Goal: Task Accomplishment & Management: Manage account settings

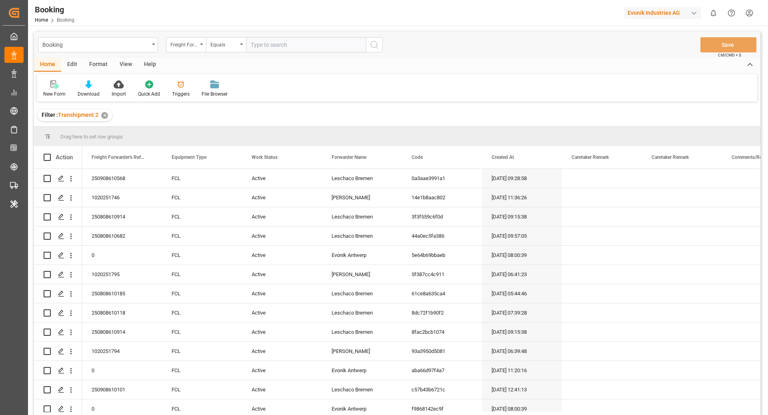
click at [96, 63] on div "Format" at bounding box center [98, 65] width 30 height 14
click at [54, 95] on div "Filter Rows" at bounding box center [55, 93] width 24 height 7
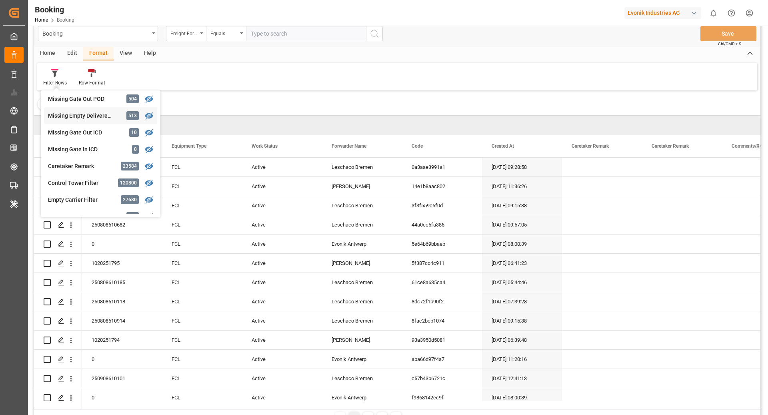
scroll to position [338, 0]
click at [99, 118] on div "Missing Empty Delivered Depot" at bounding box center [83, 116] width 70 height 8
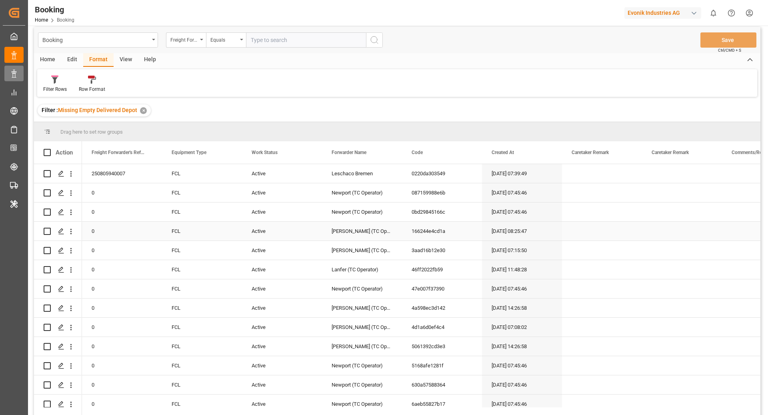
scroll to position [4, 0]
click at [119, 65] on div "View" at bounding box center [126, 61] width 24 height 14
click at [67, 91] on div "Standard Templates" at bounding box center [91, 85] width 52 height 18
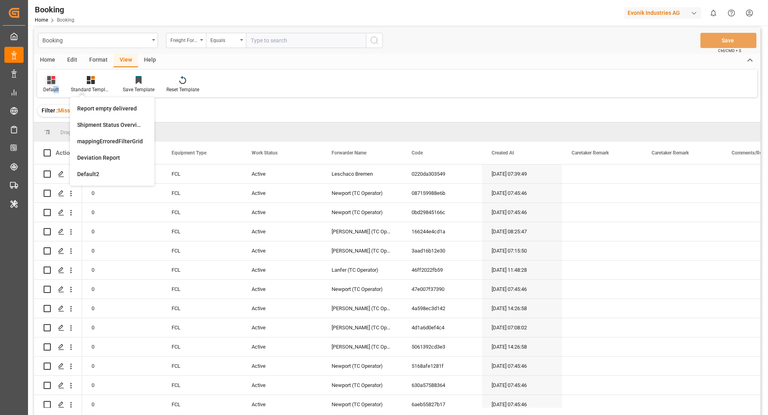
click at [53, 93] on div "Default Standard Templates Report empty delivered Shipment Status Overview Cust…" at bounding box center [397, 84] width 720 height 28
click at [52, 86] on div "Default" at bounding box center [51, 89] width 16 height 7
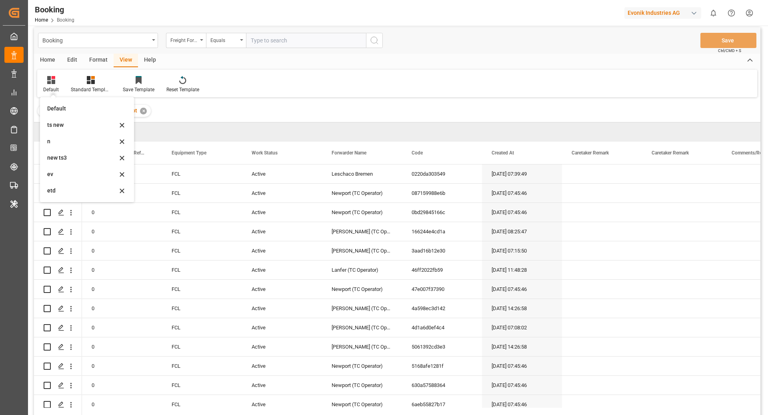
drag, startPoint x: 71, startPoint y: 172, endPoint x: 0, endPoint y: 265, distance: 117.0
click at [71, 172] on div "ev" at bounding box center [82, 174] width 70 height 8
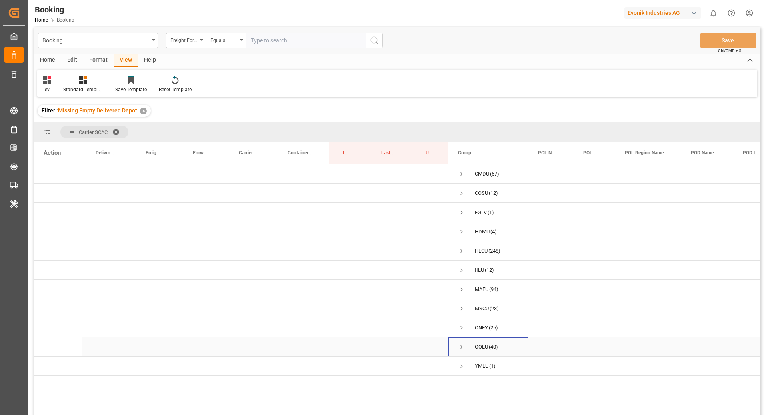
click at [462, 347] on span "Press SPACE to select this row." at bounding box center [461, 346] width 7 height 7
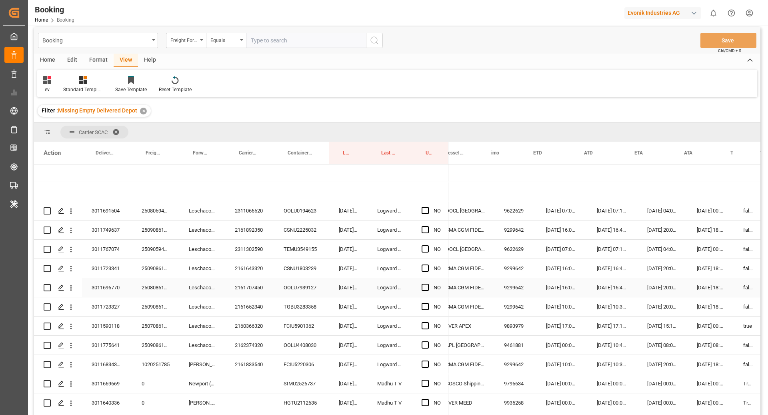
scroll to position [0, 476]
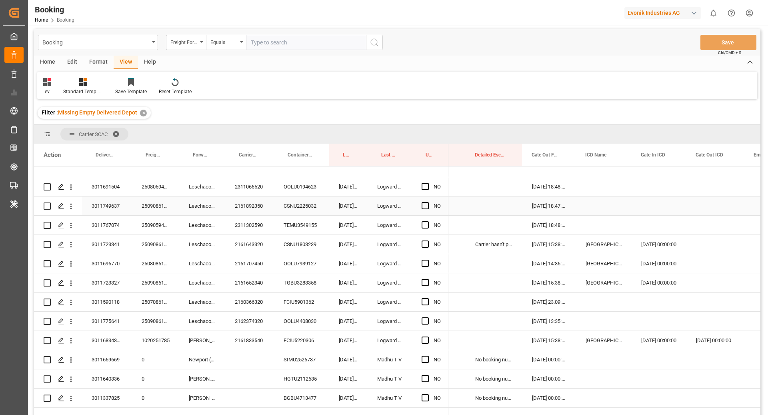
click at [302, 191] on div "OOLU0194623" at bounding box center [301, 186] width 55 height 19
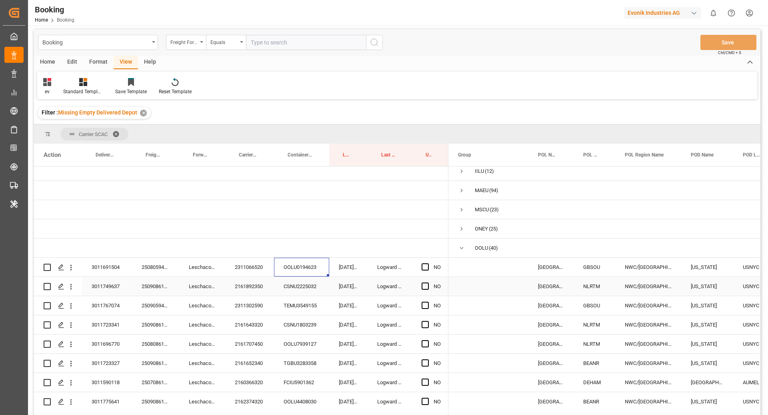
scroll to position [0, 0]
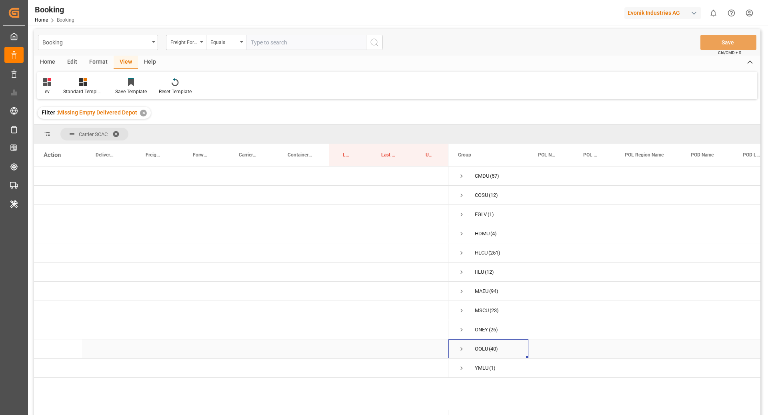
click at [457, 348] on div "OOLU (40)" at bounding box center [488, 348] width 80 height 19
click at [459, 348] on span "Press SPACE to select this row." at bounding box center [461, 348] width 7 height 7
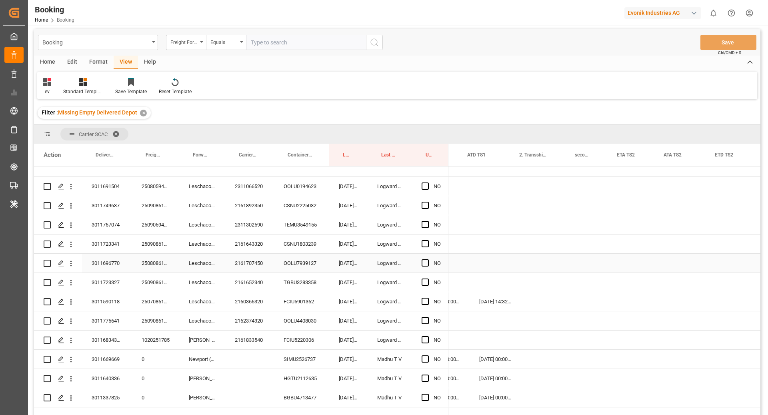
scroll to position [0, 1017]
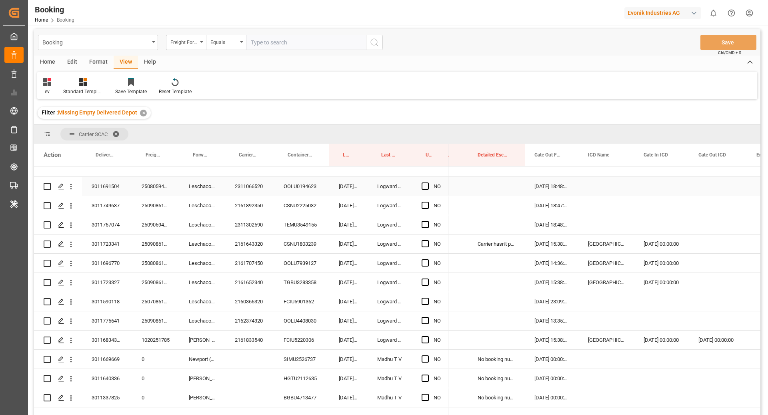
click at [301, 193] on div "OOLU0194623" at bounding box center [301, 186] width 55 height 19
click at [427, 189] on span "Press SPACE to select this row." at bounding box center [425, 185] width 7 height 7
click at [428, 182] on input "Press SPACE to select this row." at bounding box center [428, 182] width 0 height 0
click at [310, 210] on div "CSNU2225032" at bounding box center [301, 205] width 55 height 19
click at [425, 206] on span "Press SPACE to select this row." at bounding box center [425, 205] width 7 height 7
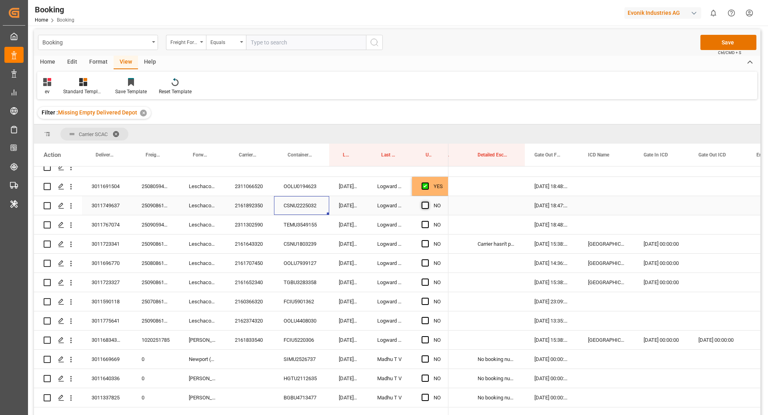
click at [428, 202] on input "Press SPACE to select this row." at bounding box center [428, 202] width 0 height 0
click at [304, 233] on div "TEMU3549155" at bounding box center [301, 224] width 55 height 19
click at [426, 228] on span "Press SPACE to select this row." at bounding box center [425, 224] width 7 height 7
click at [428, 221] on input "Press SPACE to select this row." at bounding box center [428, 221] width 0 height 0
click at [310, 243] on div "CSNU1803239" at bounding box center [301, 243] width 55 height 19
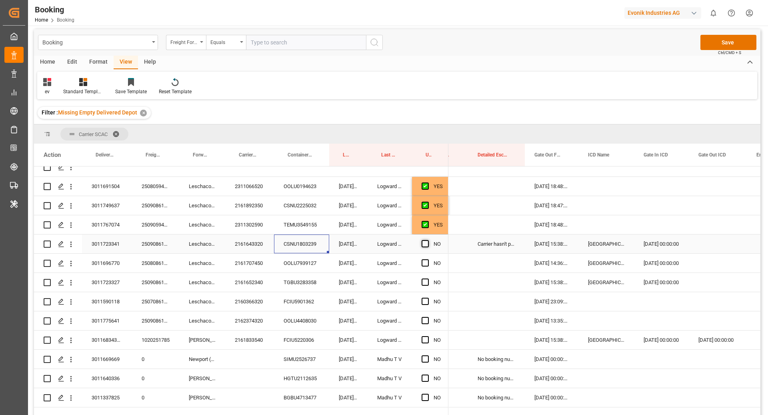
click at [427, 243] on span "Press SPACE to select this row." at bounding box center [425, 243] width 7 height 7
click at [428, 240] on input "Press SPACE to select this row." at bounding box center [428, 240] width 0 height 0
click at [326, 266] on div "OOLU7939127" at bounding box center [301, 263] width 55 height 19
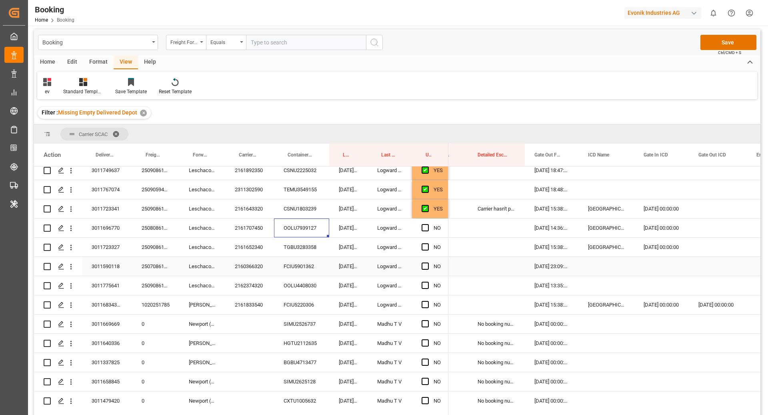
scroll to position [238, 0]
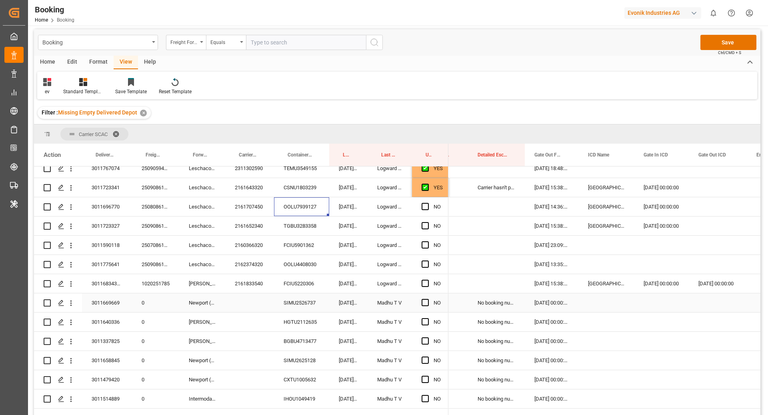
click at [307, 302] on div "SIMU2526737" at bounding box center [301, 302] width 55 height 19
click at [428, 305] on span "Press SPACE to select this row." at bounding box center [425, 302] width 7 height 7
click at [428, 299] on input "Press SPACE to select this row." at bounding box center [428, 299] width 0 height 0
click at [309, 319] on div "HGTU2112635" at bounding box center [301, 321] width 55 height 19
click at [427, 323] on span "Press SPACE to select this row." at bounding box center [425, 321] width 7 height 7
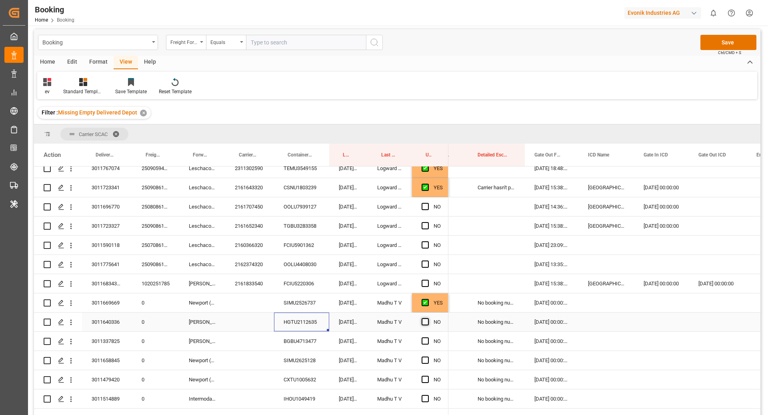
click at [428, 318] on input "Press SPACE to select this row." at bounding box center [428, 318] width 0 height 0
click at [298, 340] on div "BGBU4713477" at bounding box center [301, 341] width 55 height 19
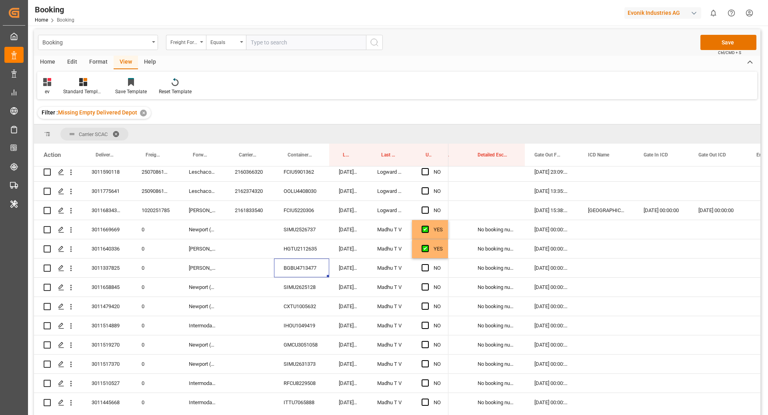
scroll to position [320, 0]
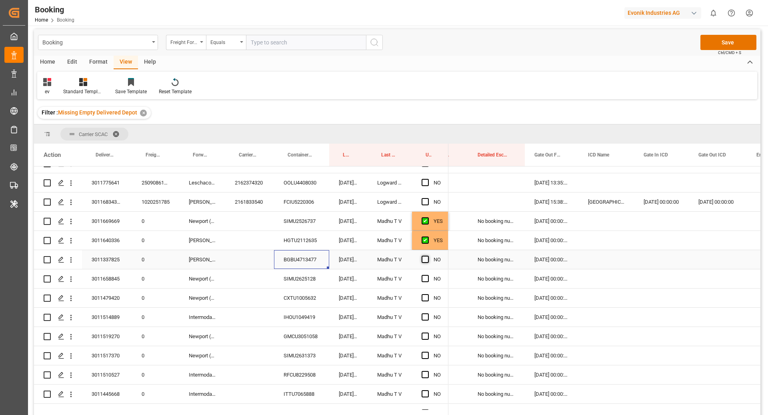
click at [423, 258] on span "Press SPACE to select this row." at bounding box center [425, 259] width 7 height 7
click at [428, 256] on input "Press SPACE to select this row." at bounding box center [428, 256] width 0 height 0
click at [311, 280] on div "SIMU2625128" at bounding box center [301, 278] width 55 height 19
click at [426, 282] on div "Press SPACE to select this row." at bounding box center [428, 279] width 12 height 18
click at [424, 279] on span "Press SPACE to select this row." at bounding box center [425, 278] width 7 height 7
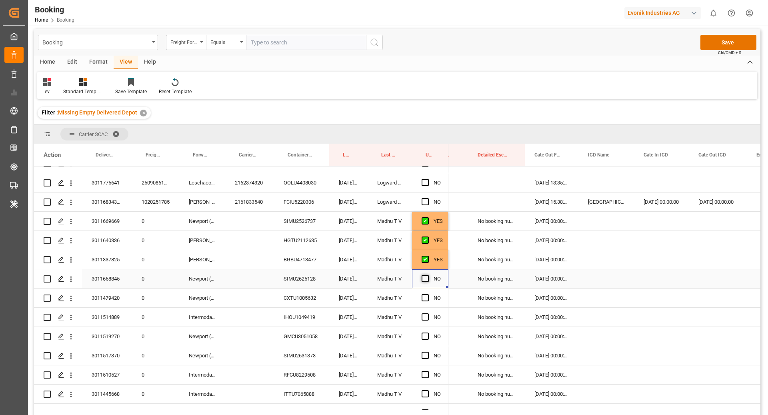
click at [428, 275] on input "Press SPACE to select this row." at bounding box center [428, 275] width 0 height 0
click at [302, 304] on div "CXTU1005632" at bounding box center [301, 297] width 55 height 19
click at [428, 295] on span "Press SPACE to select this row." at bounding box center [425, 297] width 7 height 7
click at [428, 294] on input "Press SPACE to select this row." at bounding box center [428, 294] width 0 height 0
click at [314, 324] on div "IHOU1049419" at bounding box center [301, 317] width 55 height 19
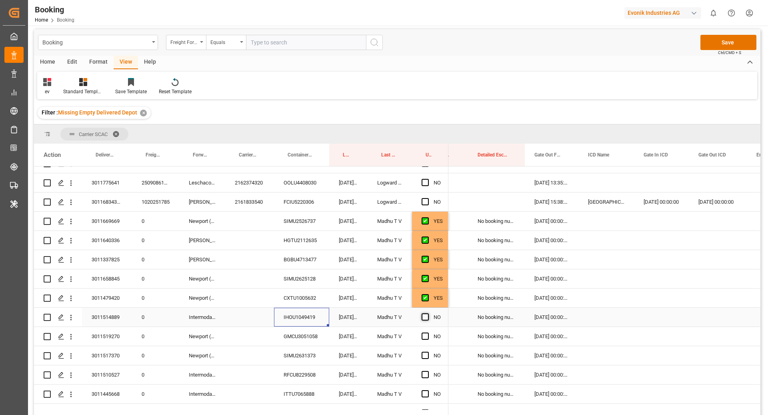
click at [424, 316] on span "Press SPACE to select this row." at bounding box center [425, 316] width 7 height 7
click at [428, 313] on input "Press SPACE to select this row." at bounding box center [428, 313] width 0 height 0
click at [306, 340] on div "GMCU3051058" at bounding box center [301, 336] width 55 height 19
click at [426, 334] on span "Press SPACE to select this row." at bounding box center [425, 335] width 7 height 7
click at [428, 332] on input "Press SPACE to select this row." at bounding box center [428, 332] width 0 height 0
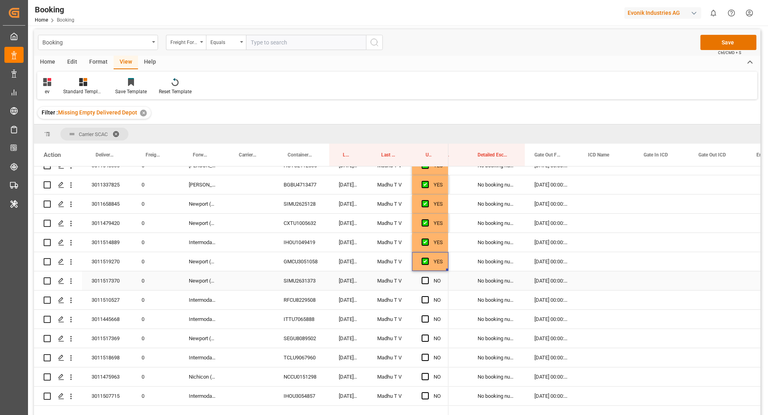
scroll to position [404, 0]
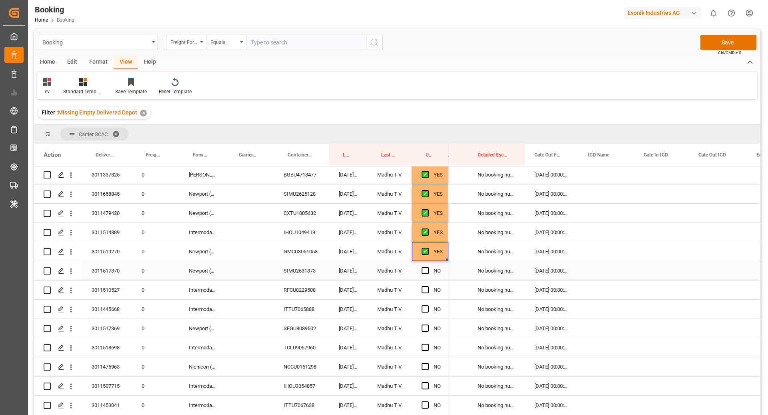
click at [300, 268] on div "SIMU2631373" at bounding box center [301, 270] width 55 height 19
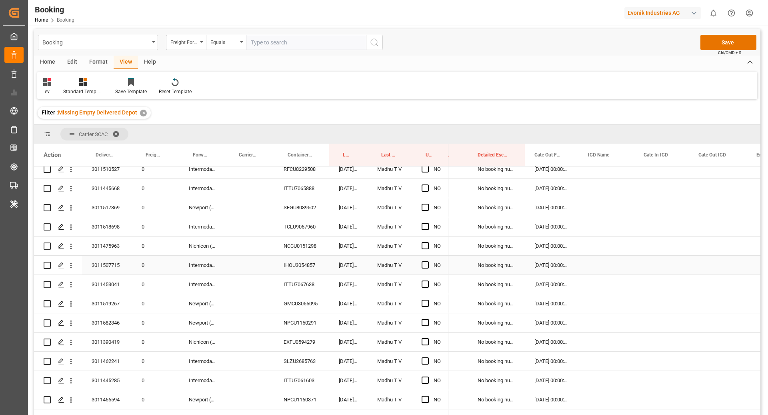
scroll to position [471, 0]
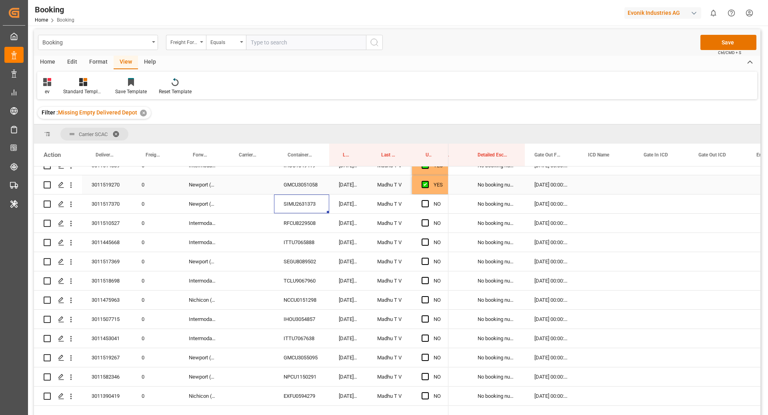
click at [424, 189] on div "Press SPACE to select this row." at bounding box center [428, 185] width 12 height 18
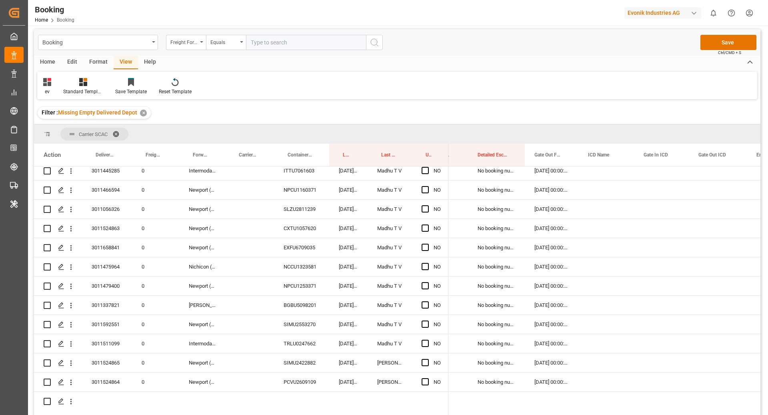
scroll to position [744, 0]
drag, startPoint x: 447, startPoint y: 192, endPoint x: 443, endPoint y: 373, distance: 181.6
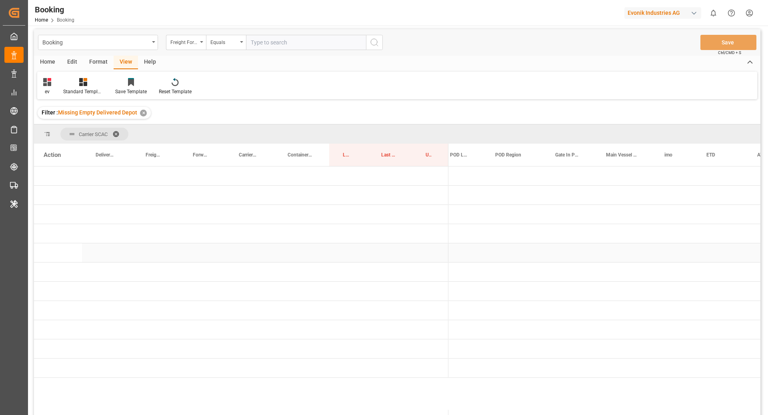
scroll to position [0, 163]
click at [460, 328] on span "Press SPACE to select this row." at bounding box center [461, 329] width 7 height 7
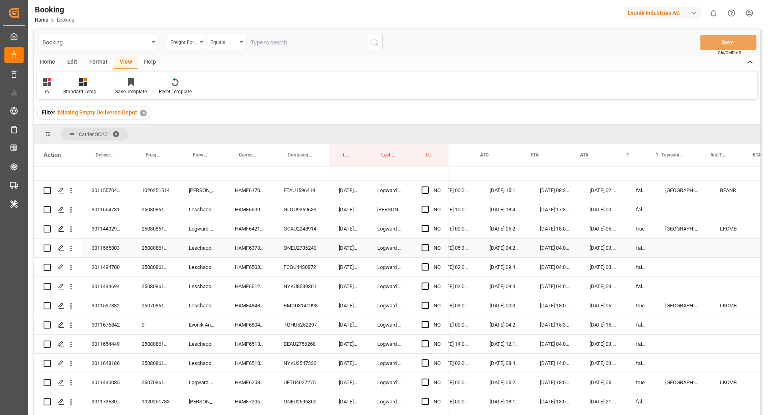
scroll to position [0, 570]
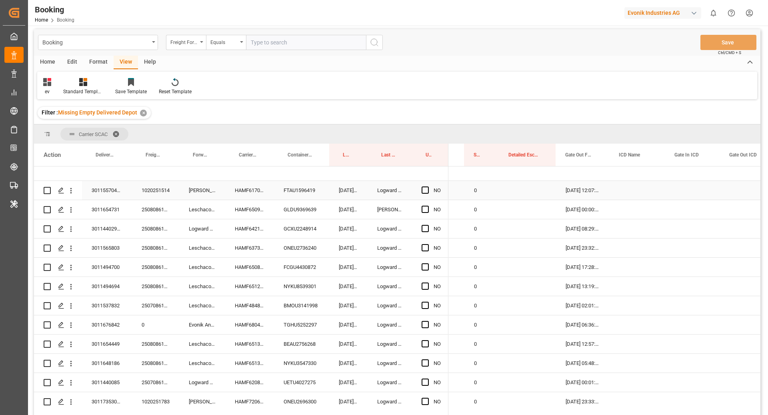
click at [306, 192] on div "FTAU1596419" at bounding box center [301, 190] width 55 height 19
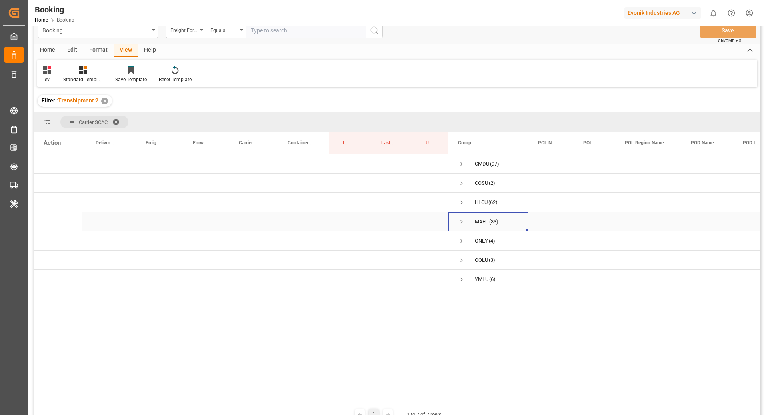
click at [460, 222] on span "Press SPACE to select this row." at bounding box center [461, 221] width 7 height 7
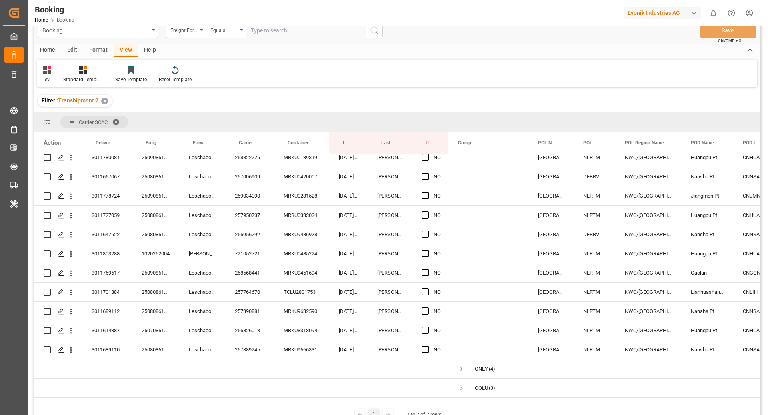
scroll to position [532, 0]
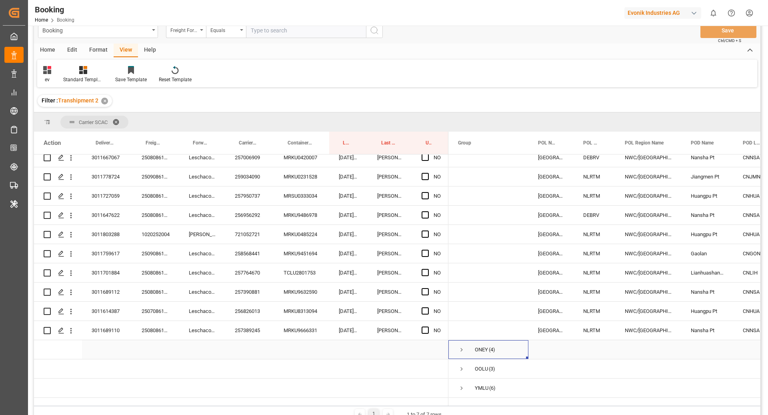
click at [461, 346] on span "Press SPACE to select this row." at bounding box center [461, 349] width 7 height 7
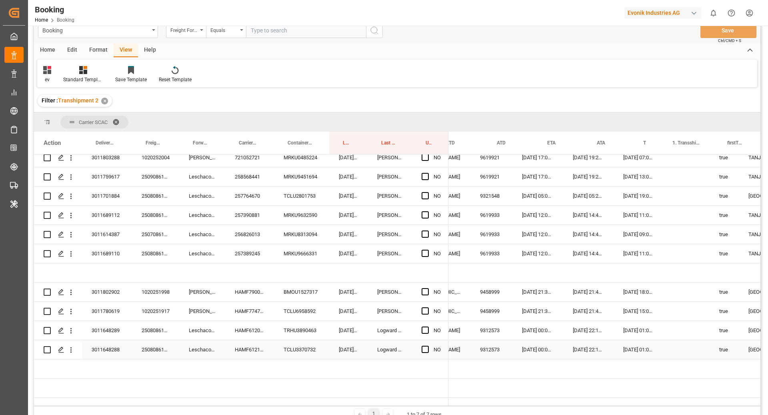
scroll to position [0, 0]
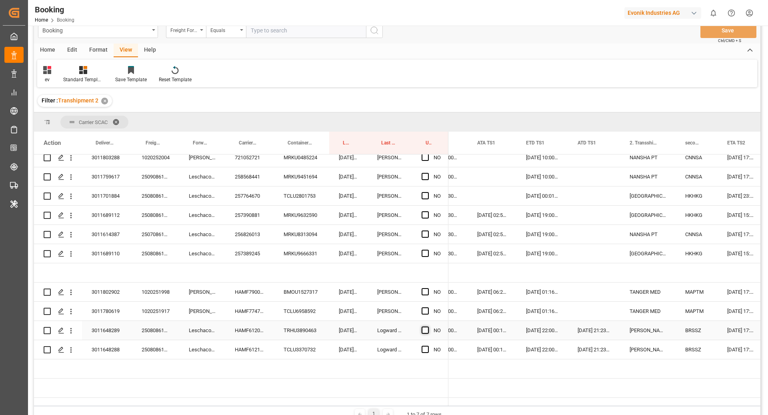
click at [427, 326] on span "Press SPACE to select this row." at bounding box center [425, 329] width 7 height 7
click at [428, 326] on input "Press SPACE to select this row." at bounding box center [428, 326] width 0 height 0
click at [424, 346] on span "Press SPACE to select this row." at bounding box center [425, 349] width 7 height 7
click at [428, 346] on input "Press SPACE to select this row." at bounding box center [428, 346] width 0 height 0
click at [252, 340] on div "HAMF61210500" at bounding box center [249, 349] width 49 height 19
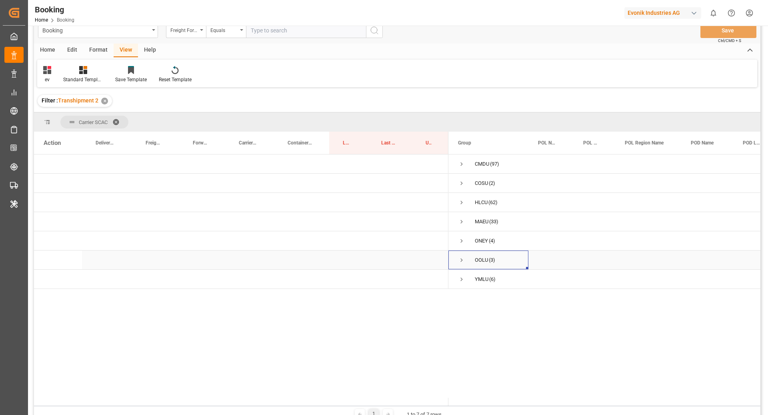
click at [459, 260] on span "Press SPACE to select this row." at bounding box center [461, 259] width 7 height 7
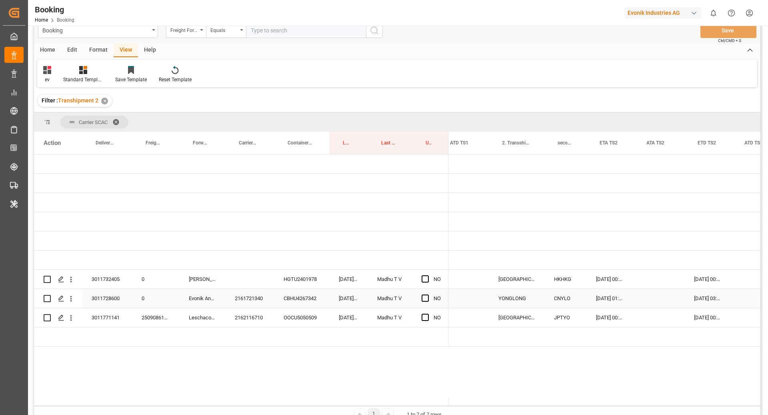
scroll to position [0, 1023]
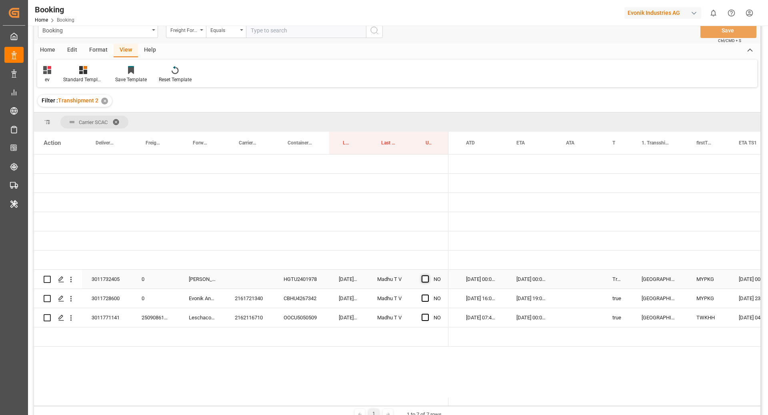
click at [426, 279] on span "Press SPACE to select this row." at bounding box center [425, 278] width 7 height 7
click at [428, 275] on input "Press SPACE to select this row." at bounding box center [428, 275] width 0 height 0
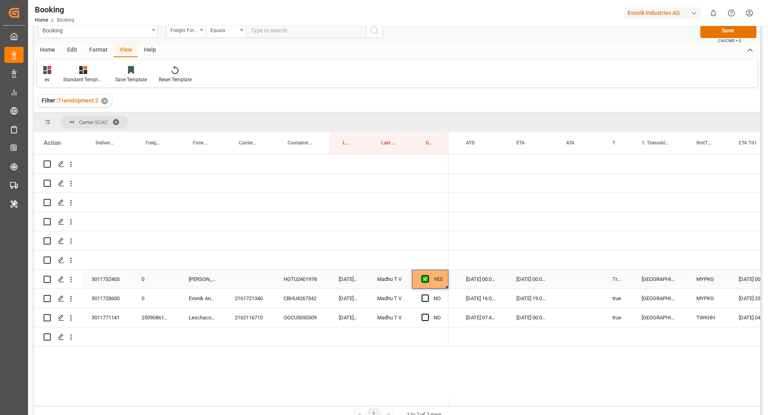
click at [425, 277] on span "Press SPACE to select this row." at bounding box center [425, 278] width 7 height 7
click at [428, 275] on input "Press SPACE to select this row." at bounding box center [428, 275] width 0 height 0
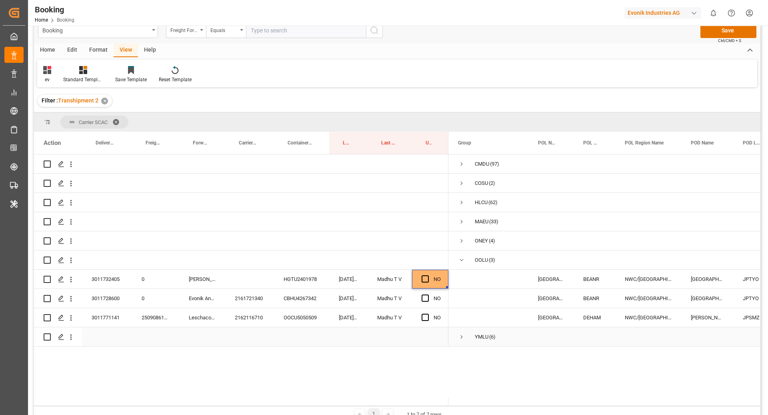
click at [459, 337] on span "Press SPACE to select this row." at bounding box center [461, 336] width 7 height 7
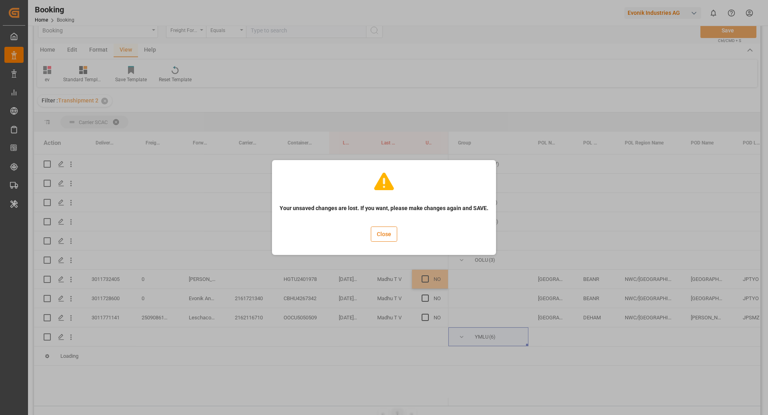
click at [386, 237] on button "Close" at bounding box center [384, 233] width 26 height 15
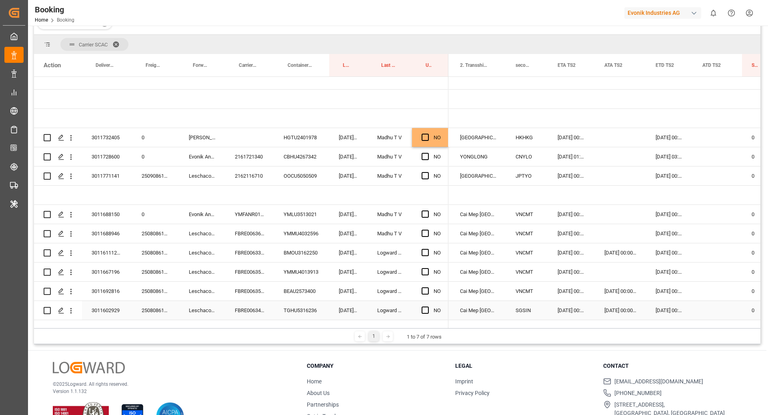
click at [269, 301] on div "FBRE0063429" at bounding box center [249, 310] width 49 height 19
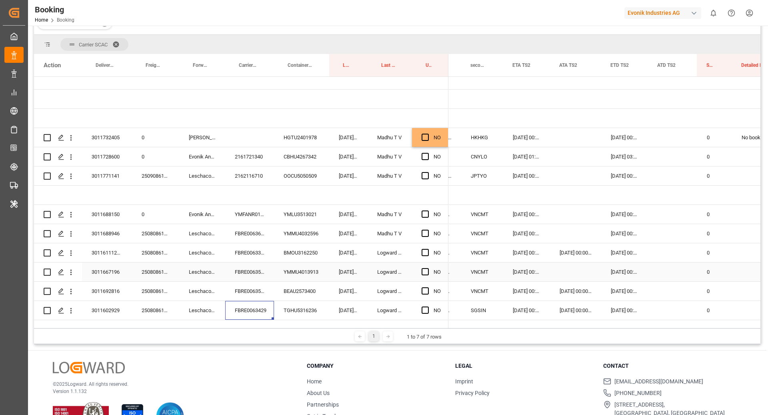
scroll to position [0, 1112]
click at [73, 306] on icon "open menu" at bounding box center [71, 310] width 8 height 8
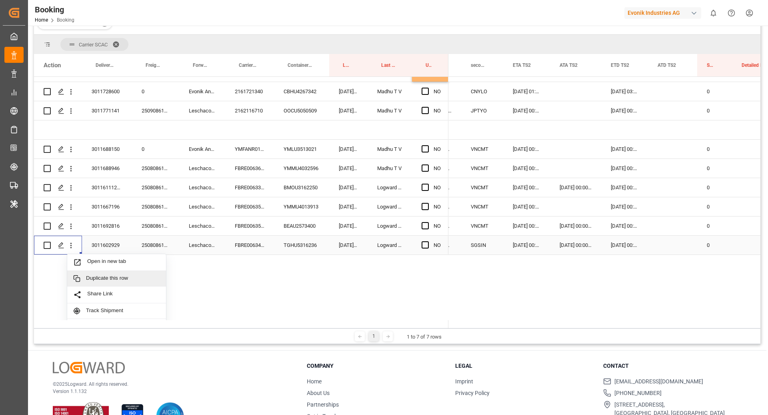
scroll to position [130, 0]
click at [142, 265] on span "Open in new tab" at bounding box center [123, 262] width 73 height 8
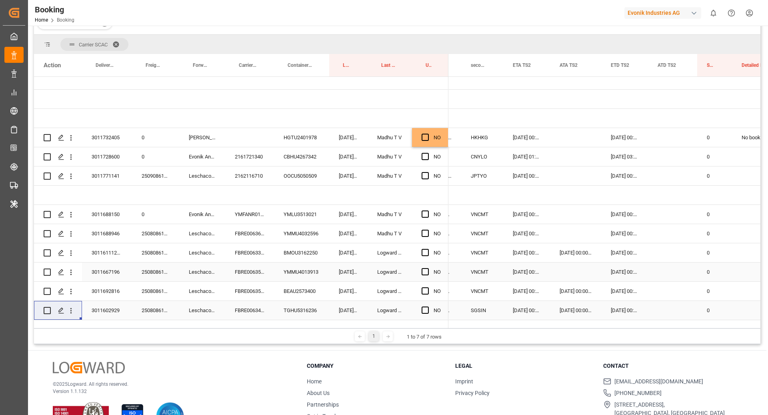
scroll to position [72, 0]
click at [429, 244] on div "Press SPACE to select this row." at bounding box center [428, 253] width 12 height 18
click at [426, 247] on div "Press SPACE to select this row." at bounding box center [428, 253] width 12 height 18
click at [424, 249] on span "Press SPACE to select this row." at bounding box center [425, 252] width 7 height 7
click at [428, 249] on input "Press SPACE to select this row." at bounding box center [428, 249] width 0 height 0
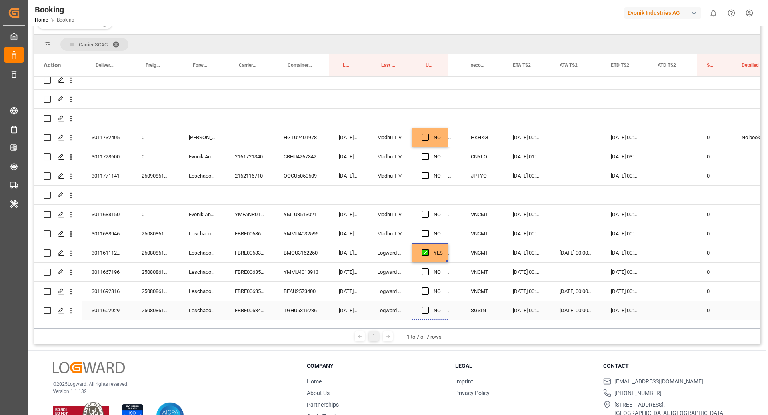
drag, startPoint x: 448, startPoint y: 253, endPoint x: 442, endPoint y: 296, distance: 44.1
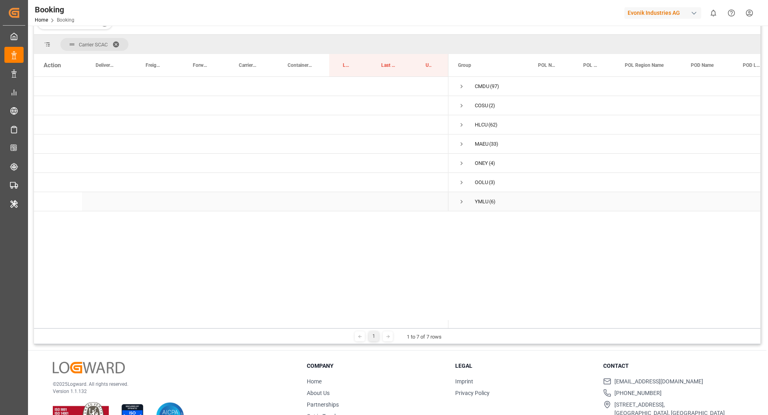
scroll to position [0, 0]
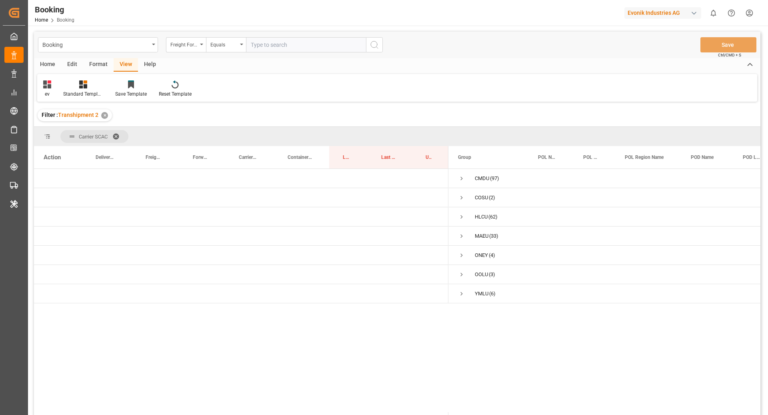
click at [102, 62] on div "Format" at bounding box center [98, 65] width 30 height 14
click at [48, 96] on div "Filter Rows" at bounding box center [55, 93] width 24 height 7
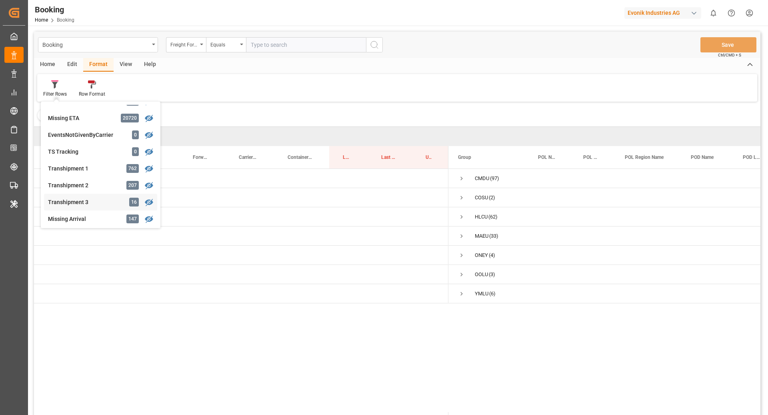
scroll to position [214, 0]
click at [80, 197] on div "Booking Freight Forwarder's Reference No. Equals Save Ctrl/CMD + S Home Edit Fo…" at bounding box center [397, 234] width 726 height 404
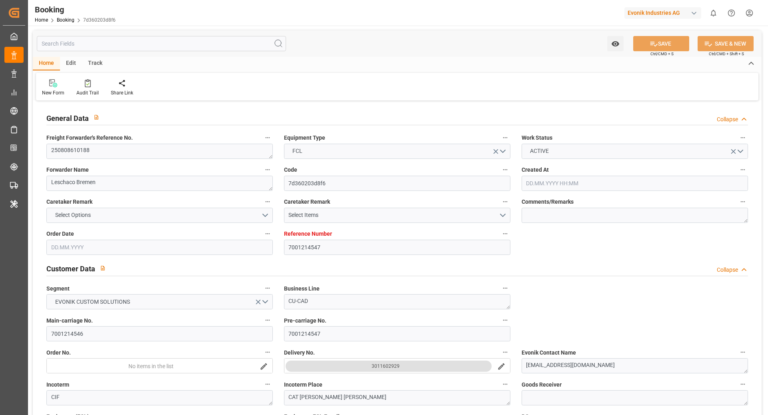
type input "7001214547"
type input "9860908"
type input "Yang Ming"
type input "Yang Ming Marine Transport Corp."
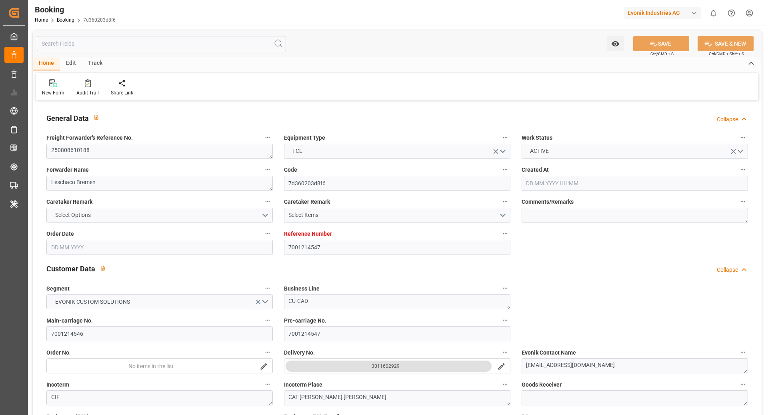
type input "BEANR"
type input "VNCLI"
type input "SGSIN"
type input "0"
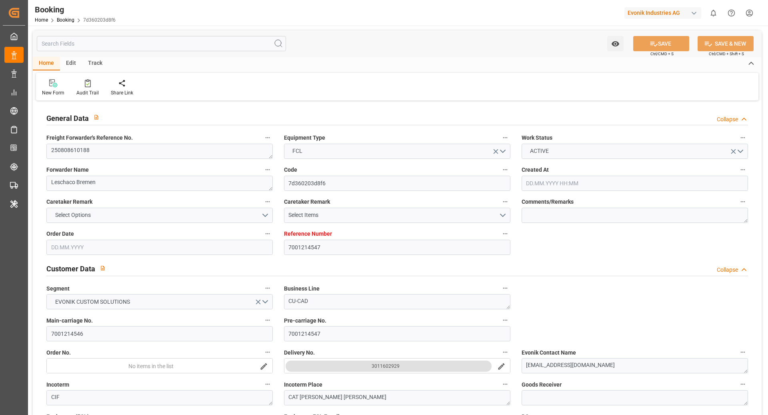
type input "BEANR"
type input "VNCMT"
type input "9789984"
type input "9860908"
type input "07.07.2025 05:48"
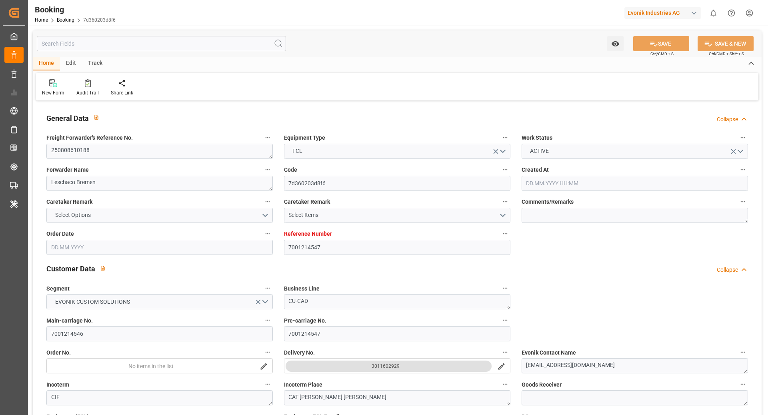
type input "07.07.2025"
type input "27.09.2025"
type input "29.07.2025"
type input "08.07.2025"
type input "31.07.2025"
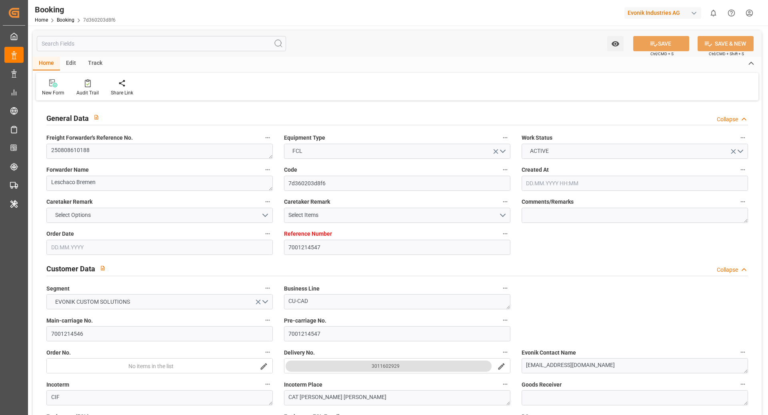
type input "10.08.2025 21:30"
type input "09.08.2025 00:00"
type input "10.08.2025 18:29"
type input "07.08.2025 07:33"
type input "01.10.2025 16:30"
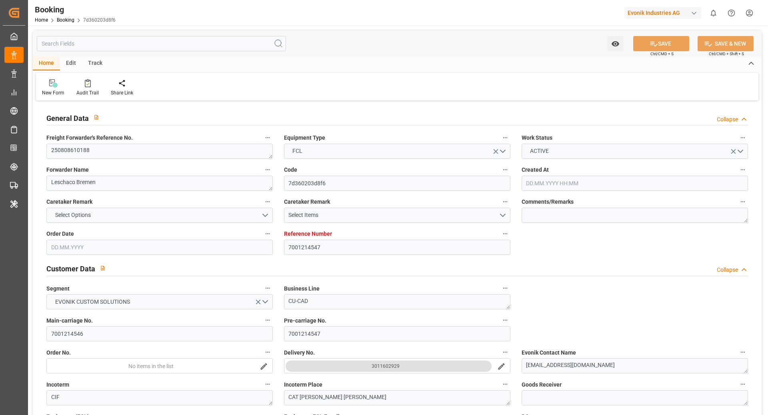
type input "21.09.2025 00:00"
type input "17.09.2025 00:00"
type input "11.09.2025 03:00"
type input "24.09.2025 00:00"
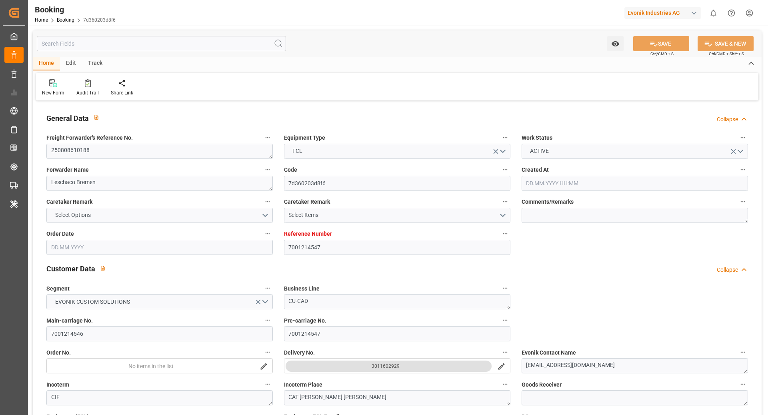
type input "19.09.2025 00:00"
type input "17.09.2025 00:00"
type input "24.09.2025 00:00"
type input "17.09.2025 22:00"
type input "24.09.2025 00:00"
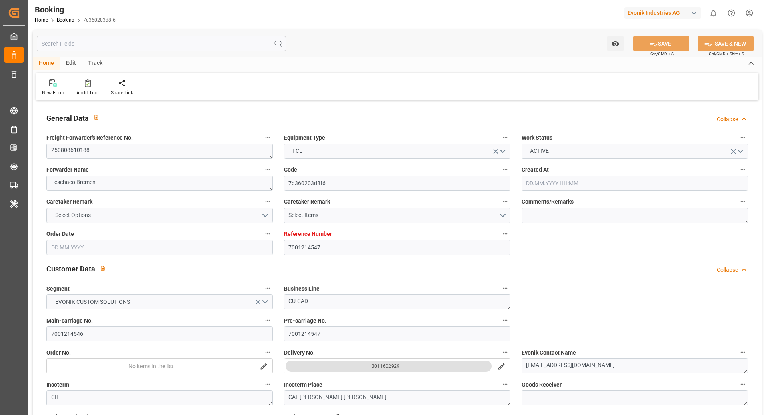
type input "26.09.2025 00:00"
type input "31.07.2025"
type input "08.10.2025 00:12"
type input "08.10.2025"
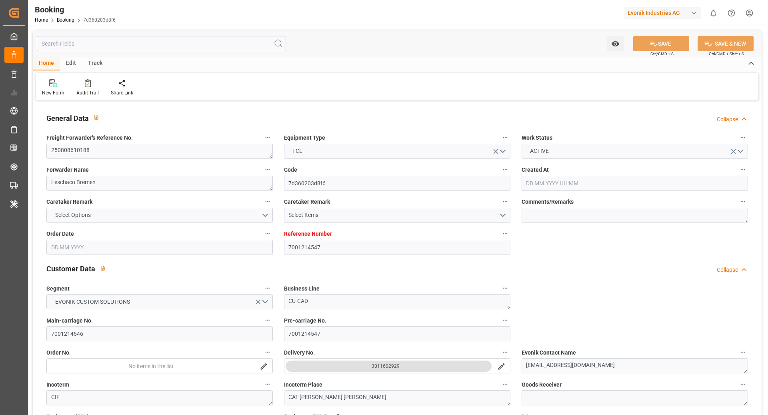
type input "30.07.2025 12:15"
type input "09.08.2025 09:03"
type input "11.08.2025 22:00"
type input "10.08.2025 18:46"
type input "11.09.2025 04:41"
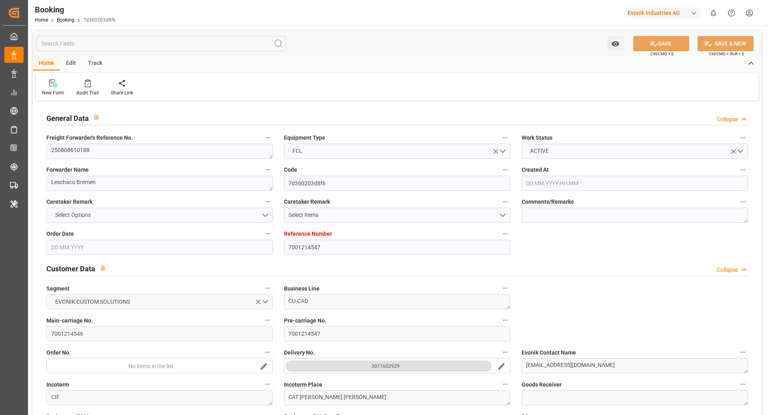
type input "11.09.2025 21:24"
type input "16.09.2025 11:25"
type input "17.09.2025 14:00"
type input "17.09.2025 05:16"
type input "24.09.2025 16:30"
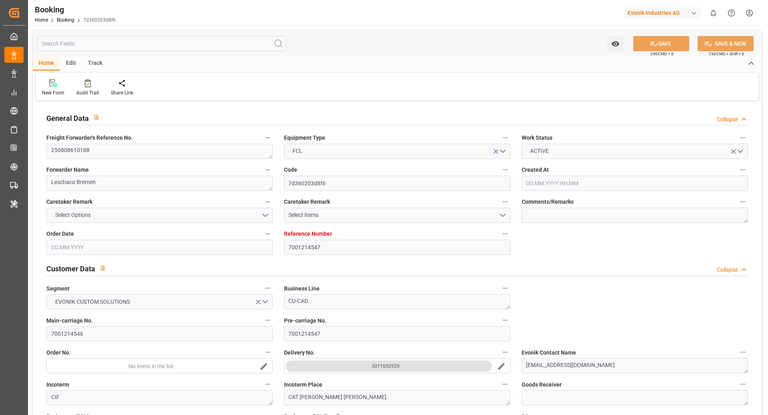
type input "24.09.2025 14:54"
type input "24.09.2025 23:29"
type input "25.09.2025 03:02"
type input "29.09.2025 03:02"
type input "21.09.2025 10:30"
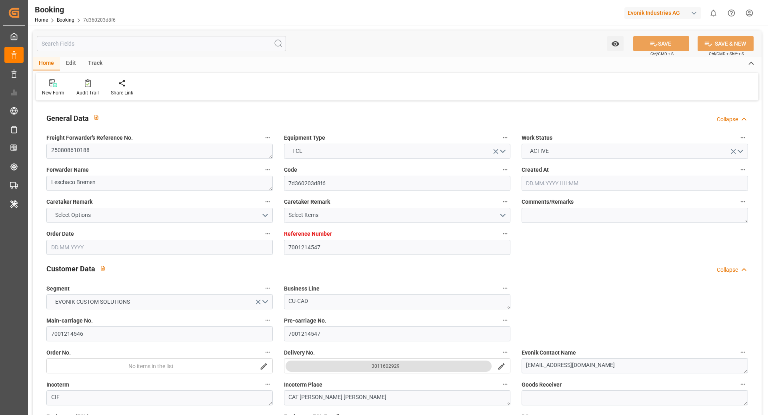
type input "21.09.2025 10:30"
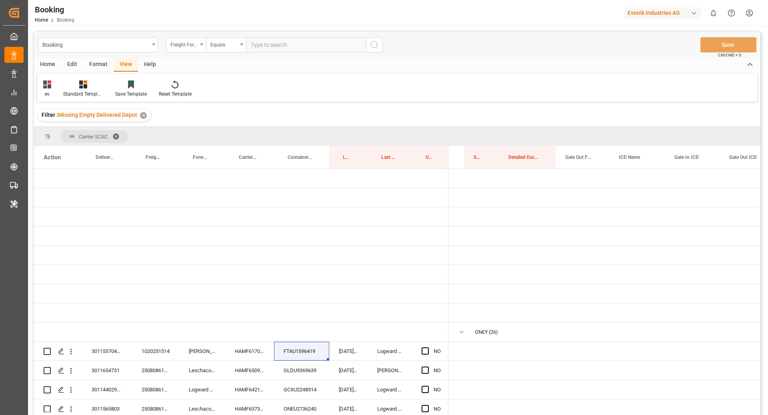
scroll to position [0, 1345]
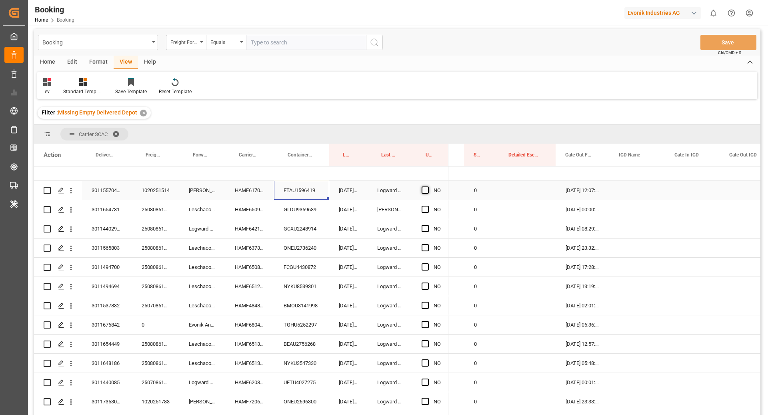
click at [426, 191] on span "Press SPACE to select this row." at bounding box center [425, 189] width 7 height 7
click at [428, 186] on input "Press SPACE to select this row." at bounding box center [428, 186] width 0 height 0
click at [292, 232] on div "GCXU2248914" at bounding box center [301, 228] width 55 height 19
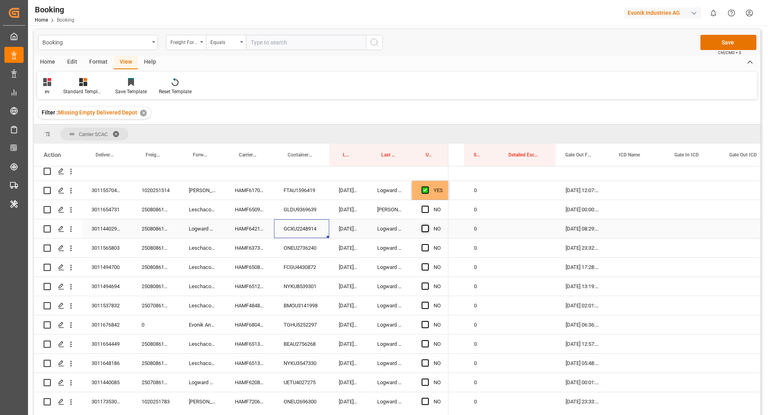
click at [424, 226] on span "Press SPACE to select this row." at bounding box center [425, 228] width 7 height 7
click at [428, 225] on input "Press SPACE to select this row." at bounding box center [428, 225] width 0 height 0
click at [301, 254] on div "ONEU2736240" at bounding box center [301, 247] width 55 height 19
click at [428, 246] on span "Press SPACE to select this row." at bounding box center [425, 247] width 7 height 7
click at [428, 244] on input "Press SPACE to select this row." at bounding box center [428, 244] width 0 height 0
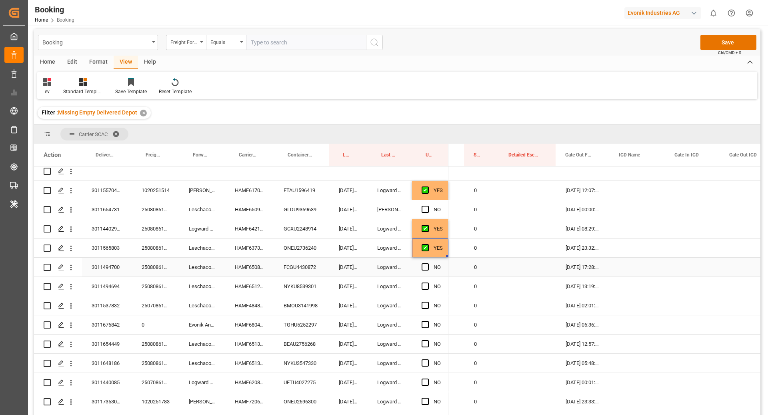
click at [298, 262] on div "FCGU4430872" at bounding box center [301, 267] width 55 height 19
click at [426, 268] on span "Press SPACE to select this row." at bounding box center [425, 266] width 7 height 7
click at [428, 263] on input "Press SPACE to select this row." at bounding box center [428, 263] width 0 height 0
click at [268, 284] on div "HAMF65123500" at bounding box center [249, 286] width 49 height 19
click at [306, 284] on div "NYKU8539301" at bounding box center [301, 286] width 55 height 19
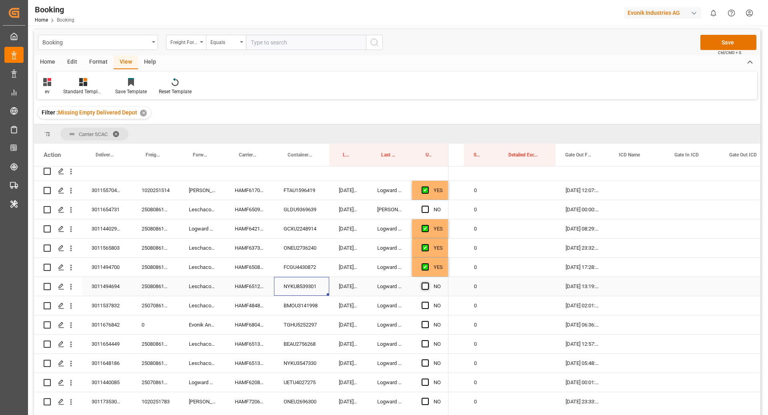
click at [427, 284] on span "Press SPACE to select this row." at bounding box center [425, 285] width 7 height 7
click at [428, 282] on input "Press SPACE to select this row." at bounding box center [428, 282] width 0 height 0
click at [308, 306] on div "BMOU3141998" at bounding box center [301, 305] width 55 height 19
click at [428, 305] on div "Press SPACE to select this row." at bounding box center [428, 305] width 12 height 18
drag, startPoint x: 423, startPoint y: 305, endPoint x: 388, endPoint y: 318, distance: 37.5
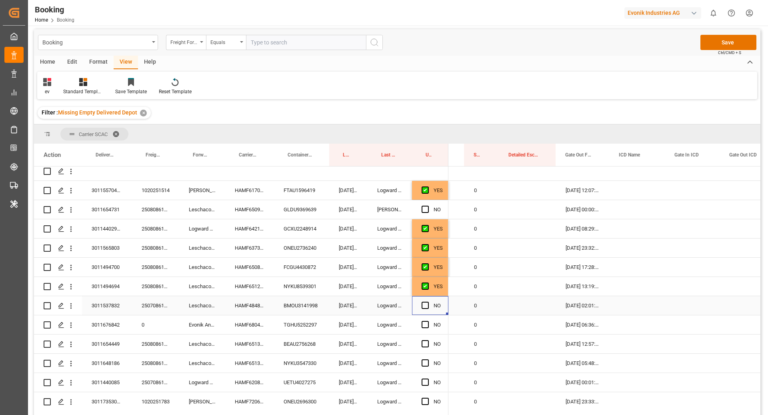
click at [423, 305] on span "Press SPACE to select this row." at bounding box center [425, 305] width 7 height 7
click at [428, 302] on input "Press SPACE to select this row." at bounding box center [428, 302] width 0 height 0
drag, startPoint x: 303, startPoint y: 324, endPoint x: 288, endPoint y: 338, distance: 20.9
click at [303, 324] on div "TGHU5252297" at bounding box center [301, 324] width 55 height 19
drag, startPoint x: 428, startPoint y: 324, endPoint x: 410, endPoint y: 327, distance: 19.0
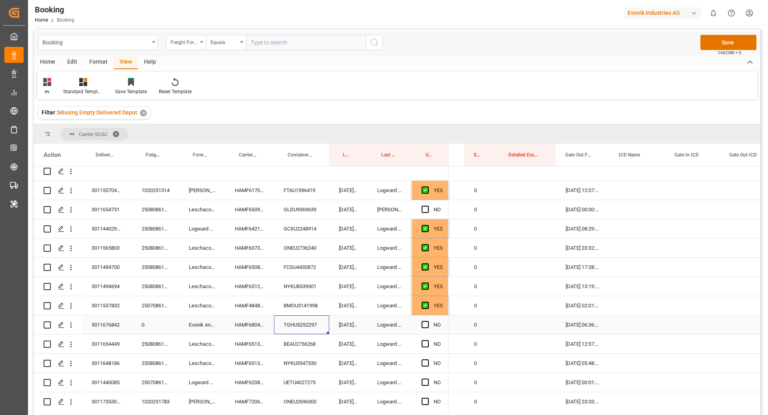
click at [428, 324] on span "Press SPACE to select this row." at bounding box center [425, 324] width 7 height 7
click at [428, 321] on input "Press SPACE to select this row." at bounding box center [428, 321] width 0 height 0
click at [288, 345] on div "BEAU2756268" at bounding box center [301, 343] width 55 height 19
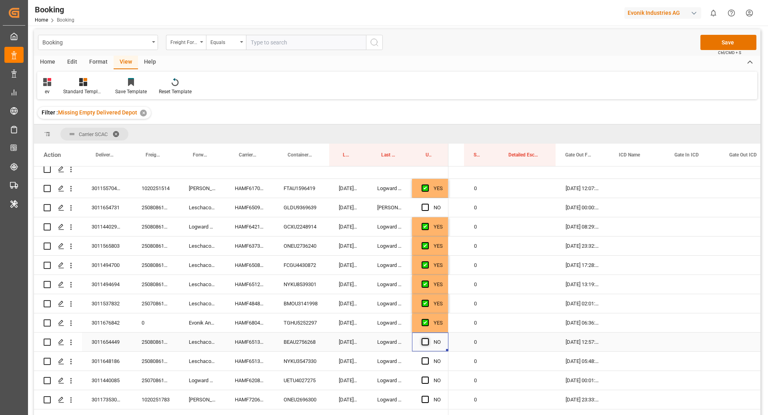
click at [427, 342] on span "Press SPACE to select this row." at bounding box center [425, 341] width 7 height 7
click at [428, 338] on input "Press SPACE to select this row." at bounding box center [428, 338] width 0 height 0
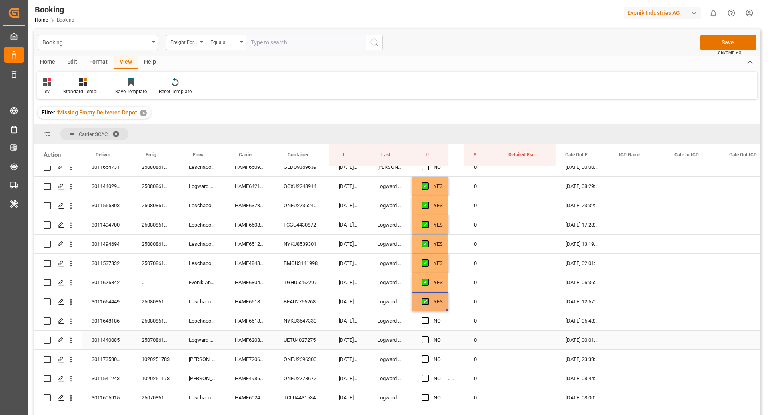
scroll to position [263, 0]
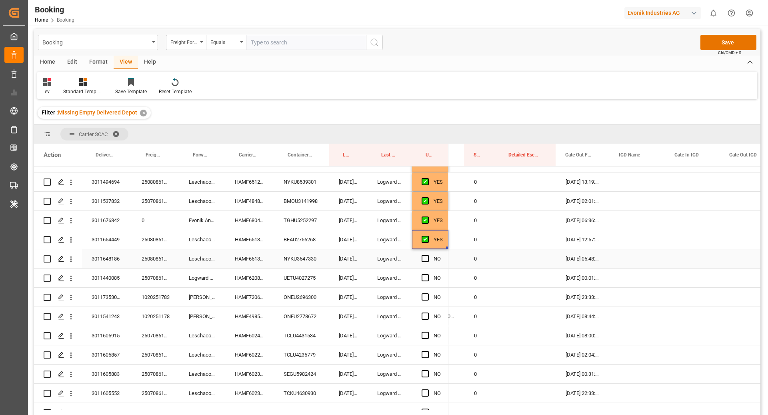
click at [299, 262] on div "NYKU3547330" at bounding box center [301, 258] width 55 height 19
click at [426, 259] on span "Press SPACE to select this row." at bounding box center [425, 258] width 7 height 7
click at [428, 255] on input "Press SPACE to select this row." at bounding box center [428, 255] width 0 height 0
click at [272, 284] on div "HAMF62087400" at bounding box center [249, 277] width 49 height 19
click at [293, 274] on div "UETU4027275" at bounding box center [301, 277] width 55 height 19
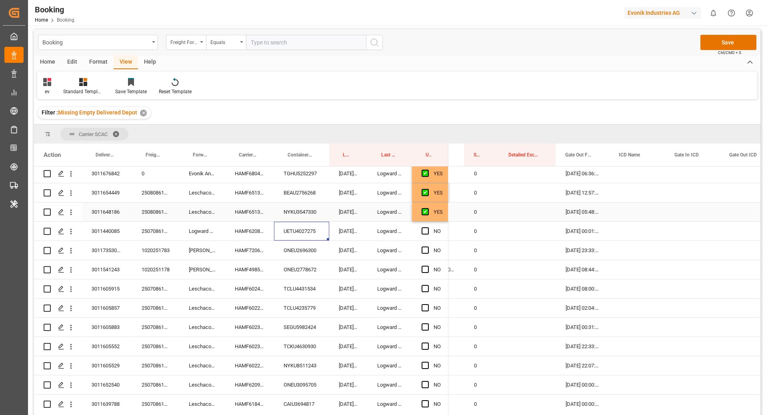
scroll to position [317, 0]
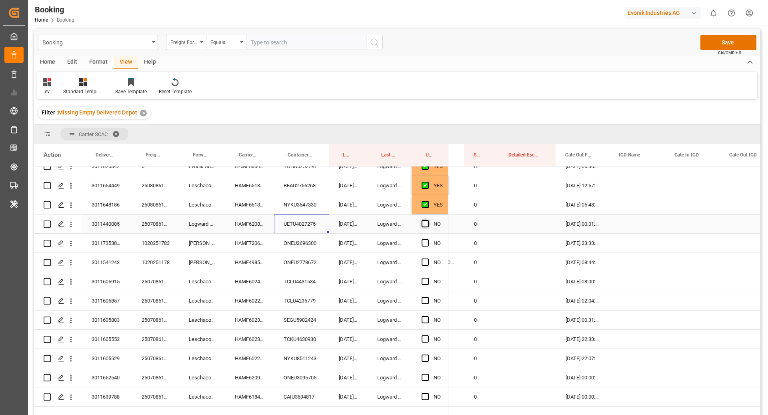
click at [427, 222] on span "Press SPACE to select this row." at bounding box center [425, 223] width 7 height 7
click at [428, 220] on input "Press SPACE to select this row." at bounding box center [428, 220] width 0 height 0
click at [315, 242] on div "ONEU2696300" at bounding box center [301, 243] width 55 height 19
click at [424, 244] on span "Press SPACE to select this row." at bounding box center [425, 242] width 7 height 7
click at [428, 239] on input "Press SPACE to select this row." at bounding box center [428, 239] width 0 height 0
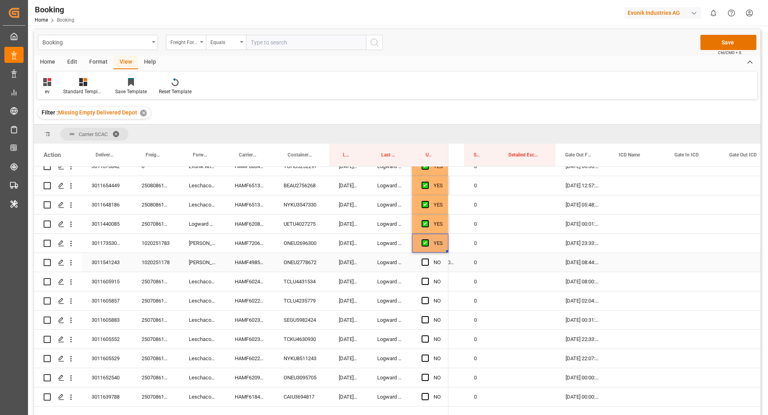
click at [324, 263] on div "ONEU2778672" at bounding box center [301, 262] width 55 height 19
click at [424, 260] on span "Press SPACE to select this row." at bounding box center [425, 261] width 7 height 7
click at [428, 258] on input "Press SPACE to select this row." at bounding box center [428, 258] width 0 height 0
click at [311, 282] on div "TCLU4431534" at bounding box center [301, 281] width 55 height 19
click at [424, 280] on span "Press SPACE to select this row." at bounding box center [425, 281] width 7 height 7
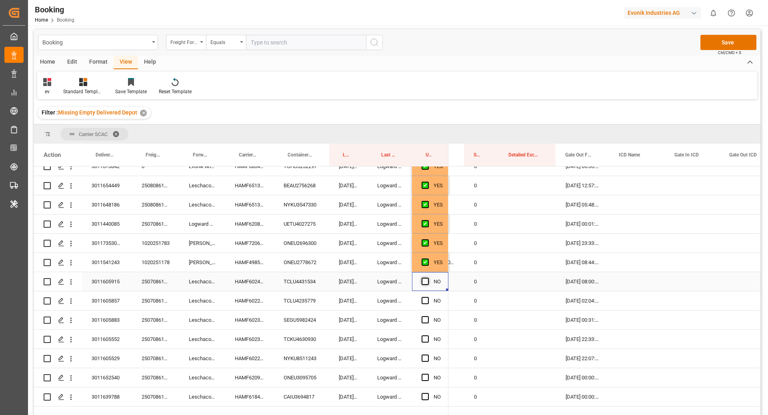
click at [428, 278] on input "Press SPACE to select this row." at bounding box center [428, 278] width 0 height 0
click at [298, 297] on div "TCLU4235779" at bounding box center [301, 300] width 55 height 19
click at [425, 300] on span "Press SPACE to select this row." at bounding box center [425, 300] width 7 height 7
click at [428, 297] on input "Press SPACE to select this row." at bounding box center [428, 297] width 0 height 0
click at [295, 316] on div "SEGU5982424" at bounding box center [301, 319] width 55 height 19
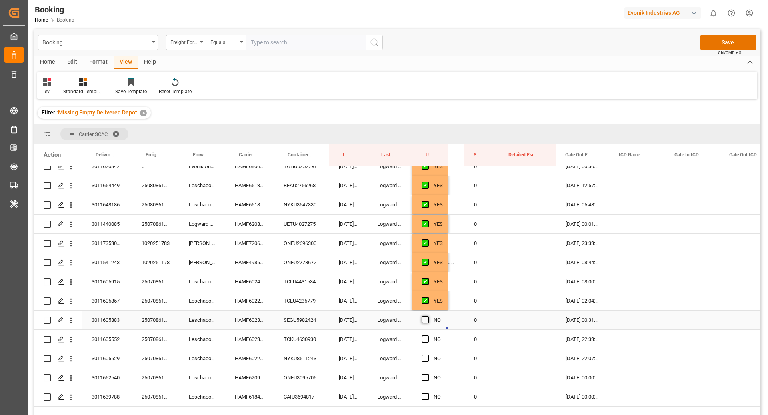
click at [425, 319] on span "Press SPACE to select this row." at bounding box center [425, 319] width 7 height 7
click at [428, 316] on input "Press SPACE to select this row." at bounding box center [428, 316] width 0 height 0
click at [295, 334] on div "TCKU4630930" at bounding box center [301, 339] width 55 height 19
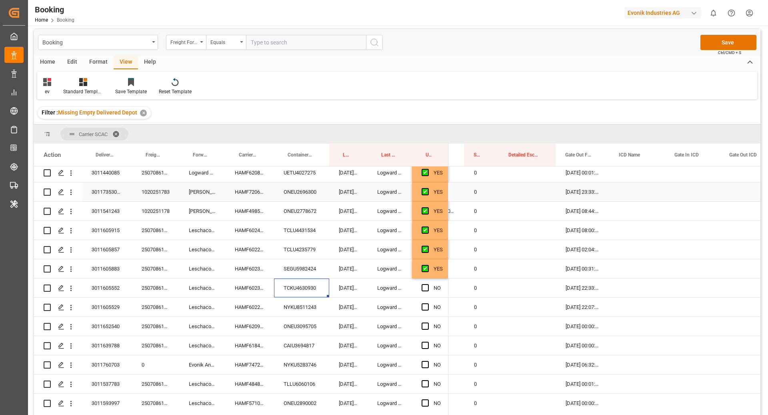
scroll to position [411, 0]
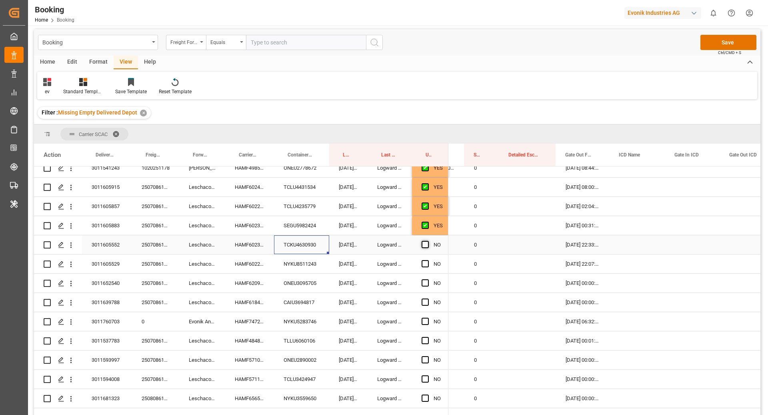
click at [425, 244] on span "Press SPACE to select this row." at bounding box center [425, 244] width 7 height 7
click at [428, 241] on input "Press SPACE to select this row." at bounding box center [428, 241] width 0 height 0
click at [308, 267] on div "NYKU8511243" at bounding box center [301, 263] width 55 height 19
click at [426, 267] on div "Press SPACE to select this row." at bounding box center [428, 264] width 12 height 18
click at [420, 263] on div "NO" at bounding box center [430, 263] width 36 height 19
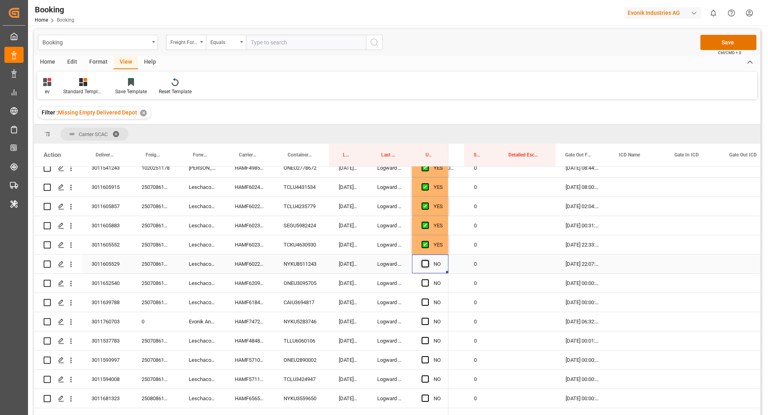
click at [427, 265] on span "Press SPACE to select this row." at bounding box center [425, 263] width 7 height 7
click at [428, 260] on input "Press SPACE to select this row." at bounding box center [428, 260] width 0 height 0
click at [330, 279] on div "08.10.2025 02:31:10" at bounding box center [348, 283] width 38 height 19
click at [299, 286] on div "ONEU3095705" at bounding box center [301, 283] width 55 height 19
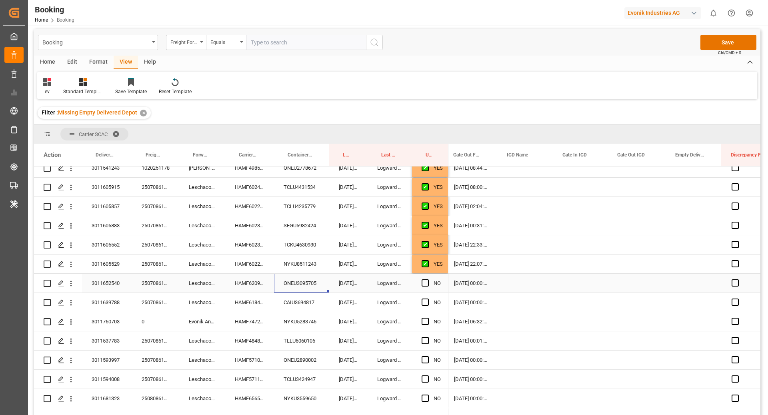
scroll to position [0, 1457]
click at [688, 282] on div "Press SPACE to select this row." at bounding box center [694, 283] width 56 height 19
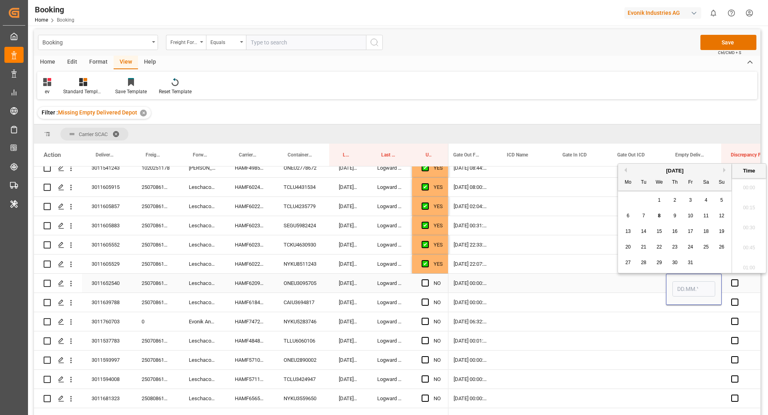
scroll to position [1222, 0]
click at [660, 216] on span "8" at bounding box center [659, 216] width 3 height 6
type input "08.10.2025 00:00"
click at [562, 278] on div "Press SPACE to select this row." at bounding box center [580, 283] width 55 height 19
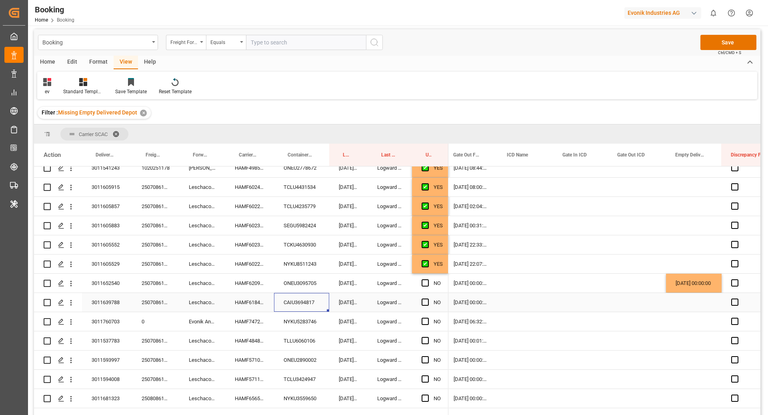
click at [302, 303] on div "CAIU3694817" at bounding box center [301, 302] width 55 height 19
click at [423, 302] on span "Press SPACE to select this row." at bounding box center [425, 301] width 7 height 7
click at [428, 298] on input "Press SPACE to select this row." at bounding box center [428, 298] width 0 height 0
click at [302, 320] on div "NYKU5283746" at bounding box center [301, 321] width 55 height 19
click at [422, 321] on span "Press SPACE to select this row." at bounding box center [425, 321] width 7 height 7
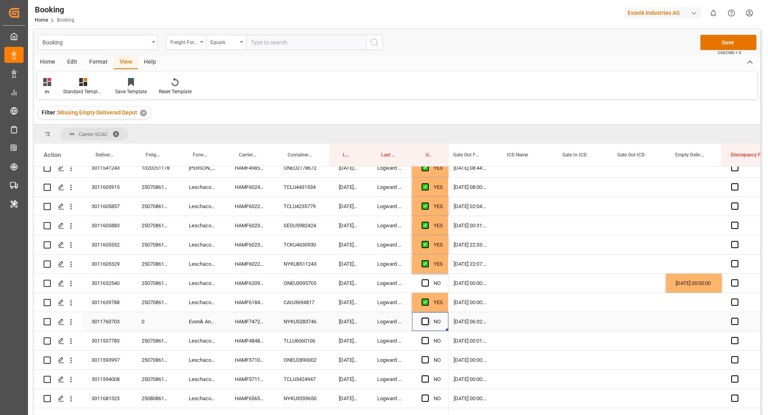
click at [428, 318] on input "Press SPACE to select this row." at bounding box center [428, 318] width 0 height 0
click at [298, 347] on div "TLLU6060106" at bounding box center [301, 340] width 55 height 19
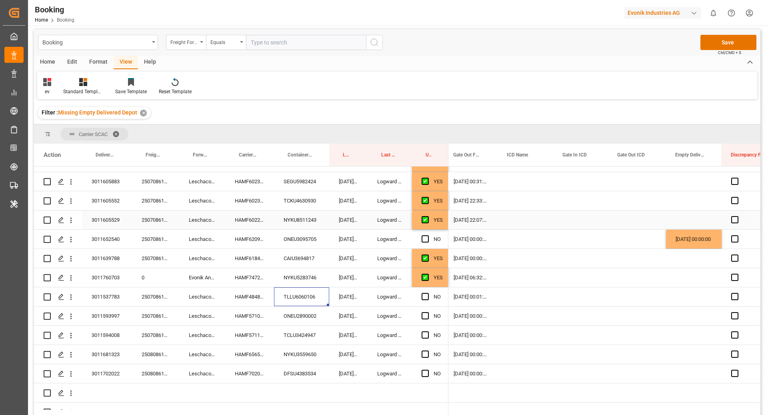
scroll to position [475, 0]
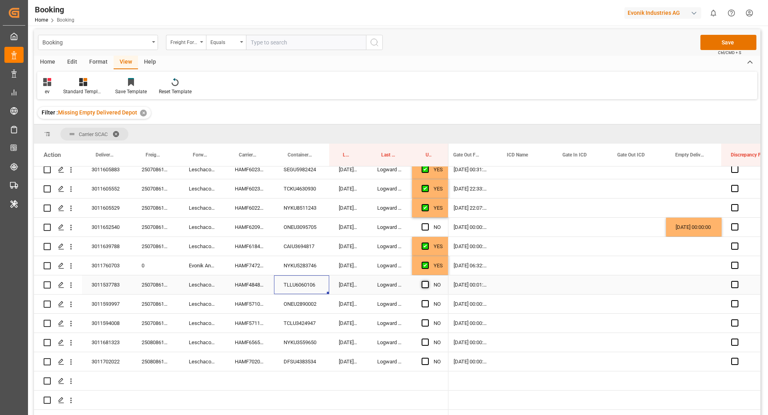
click at [423, 281] on span "Press SPACE to select this row." at bounding box center [425, 284] width 7 height 7
click at [428, 281] on input "Press SPACE to select this row." at bounding box center [428, 281] width 0 height 0
click at [306, 302] on div "ONEU2890002" at bounding box center [301, 303] width 55 height 19
click at [426, 300] on span "Press SPACE to select this row." at bounding box center [425, 303] width 7 height 7
click at [428, 300] on input "Press SPACE to select this row." at bounding box center [428, 300] width 0 height 0
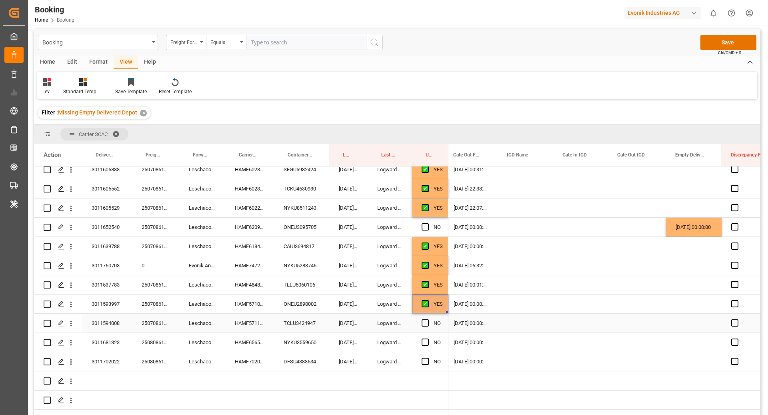
click at [314, 314] on div "TCLU3424947" at bounding box center [301, 323] width 55 height 19
click at [696, 316] on div "Press SPACE to select this row." at bounding box center [694, 323] width 56 height 19
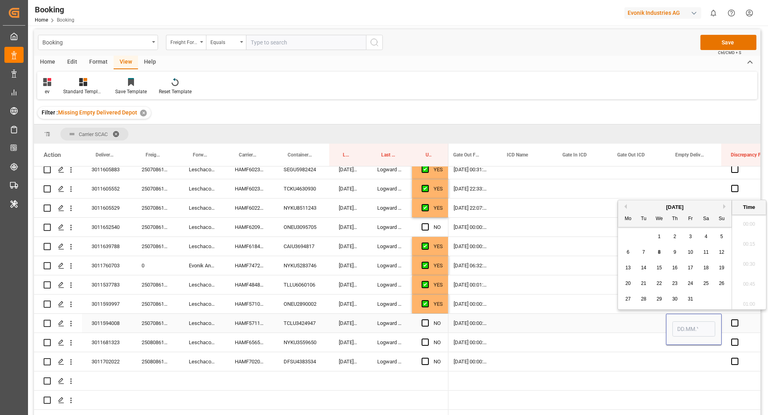
scroll to position [1222, 0]
click at [659, 247] on span "8" at bounding box center [659, 248] width 3 height 6
type input "08.10.2025 00:00"
click at [562, 314] on div "Press SPACE to select this row." at bounding box center [580, 323] width 55 height 19
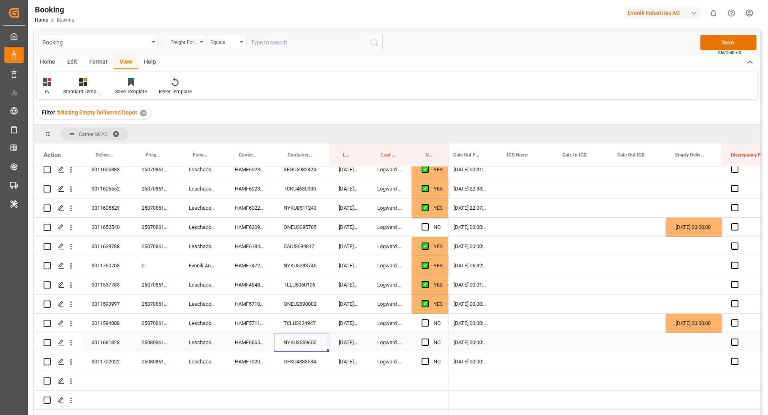
click at [289, 338] on div "NYKU3559650" at bounding box center [301, 342] width 55 height 19
click at [424, 338] on span "Press SPACE to select this row." at bounding box center [425, 341] width 7 height 7
click at [428, 338] on input "Press SPACE to select this row." at bounding box center [428, 338] width 0 height 0
click at [304, 352] on div "DFSU4383534" at bounding box center [301, 361] width 55 height 19
click at [694, 352] on div "Press SPACE to select this row." at bounding box center [694, 361] width 56 height 19
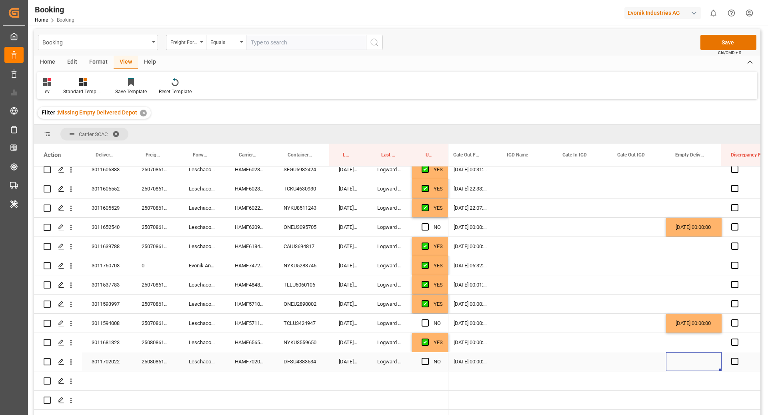
click at [694, 352] on div "Press SPACE to select this row." at bounding box center [694, 361] width 56 height 19
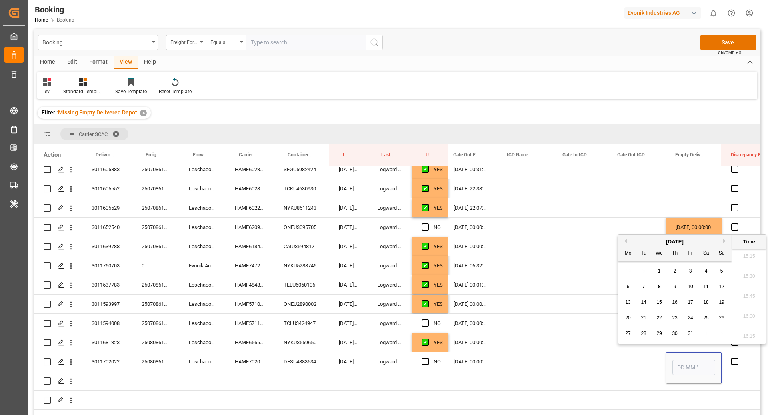
click at [642, 288] on span "7" at bounding box center [643, 287] width 3 height 6
type input "07.10.2025 00:00"
click at [592, 336] on div "Press SPACE to select this row." at bounding box center [580, 342] width 55 height 19
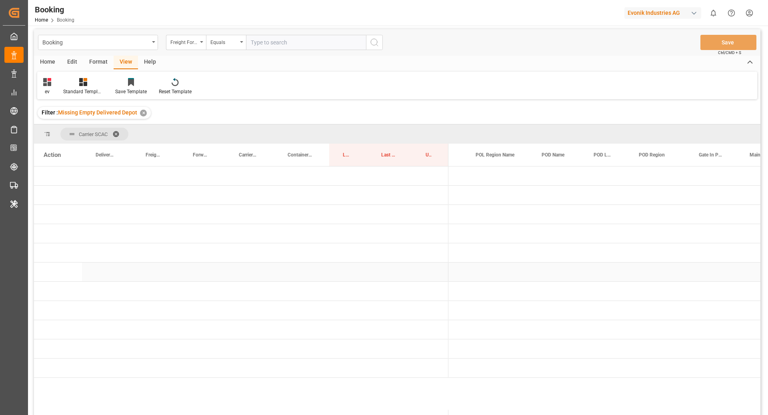
scroll to position [0, 0]
click at [464, 330] on span "Press SPACE to select this row." at bounding box center [461, 329] width 7 height 7
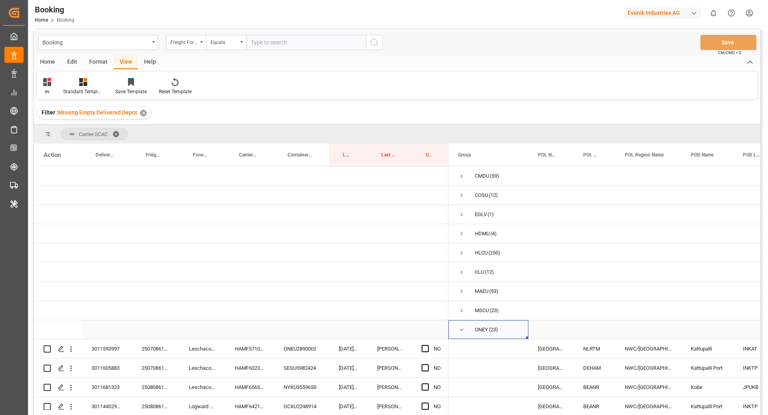
click at [462, 327] on span "Press SPACE to select this row." at bounding box center [461, 329] width 7 height 7
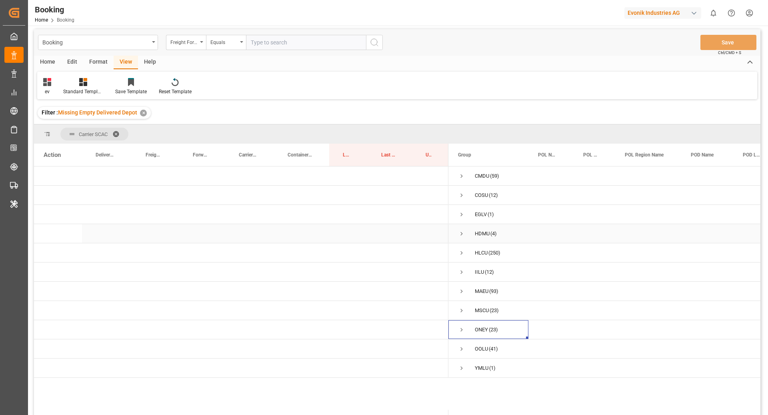
click at [461, 228] on span "Press SPACE to select this row." at bounding box center [461, 233] width 7 height 18
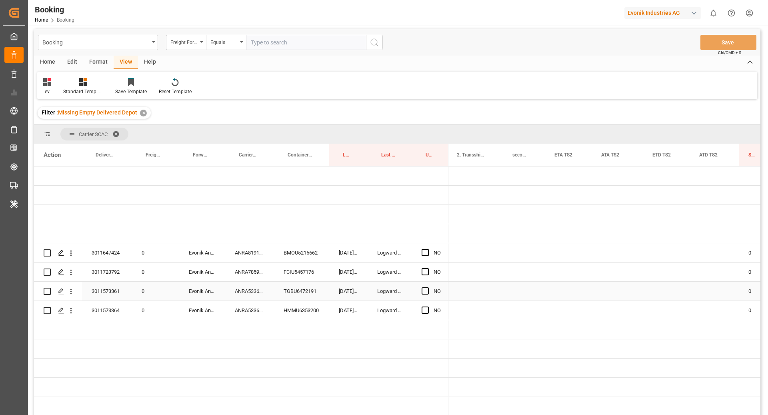
scroll to position [0, 1152]
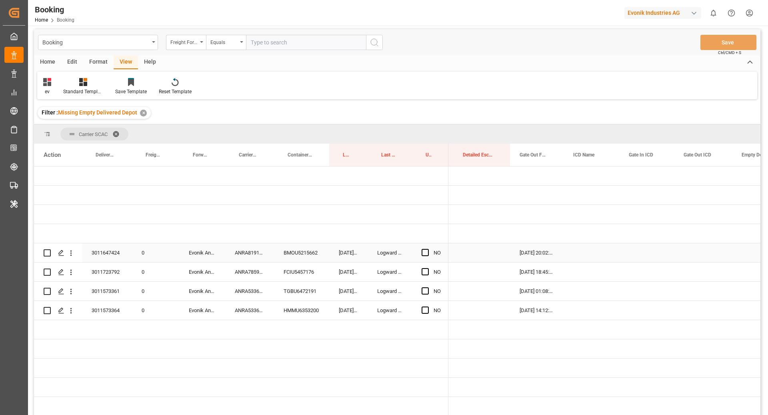
click at [315, 253] on div "BMOU5215662" at bounding box center [301, 252] width 55 height 19
click at [426, 251] on span "Press SPACE to select this row." at bounding box center [425, 252] width 7 height 7
click at [428, 249] on input "Press SPACE to select this row." at bounding box center [428, 249] width 0 height 0
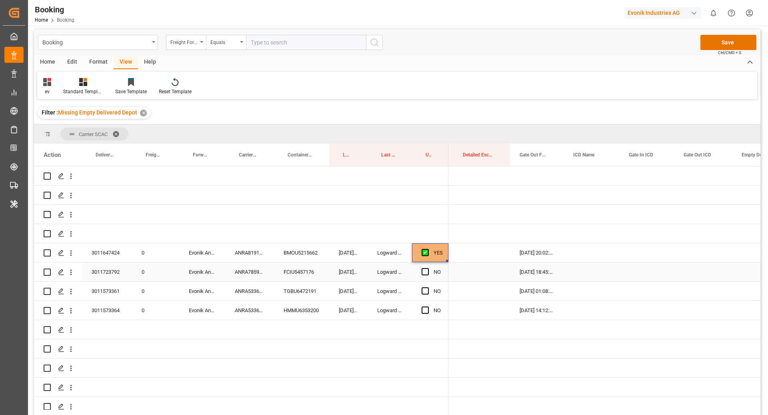
click at [315, 266] on div "FCIU5457176" at bounding box center [301, 271] width 55 height 19
click at [314, 295] on div "TGBU6472191" at bounding box center [301, 291] width 55 height 19
click at [308, 309] on div "HMMU6353200" at bounding box center [301, 310] width 55 height 19
click at [444, 260] on div "YES" at bounding box center [430, 252] width 36 height 19
drag, startPoint x: 448, startPoint y: 260, endPoint x: 444, endPoint y: 311, distance: 50.9
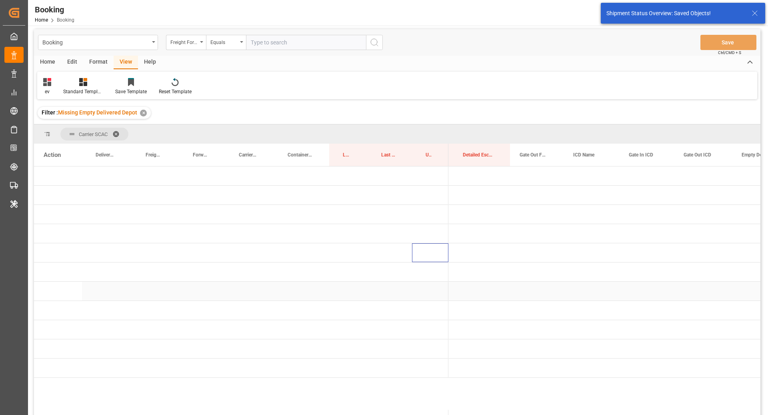
scroll to position [0, 1390]
click at [486, 230] on div "Press SPACE to select this row." at bounding box center [482, 233] width 57 height 19
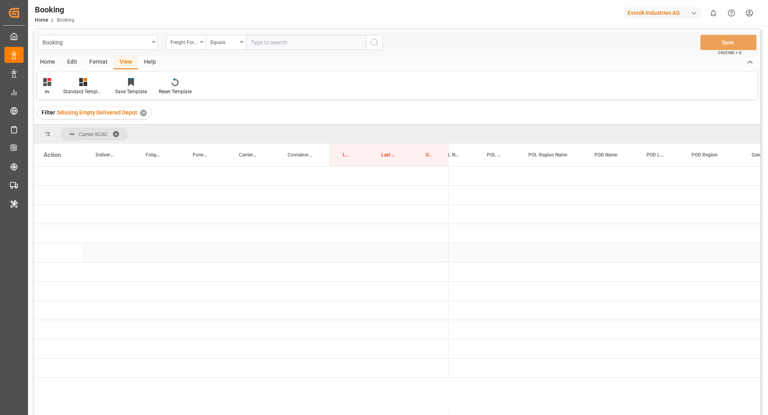
scroll to position [0, 0]
click at [458, 270] on span "Press SPACE to select this row." at bounding box center [461, 271] width 7 height 7
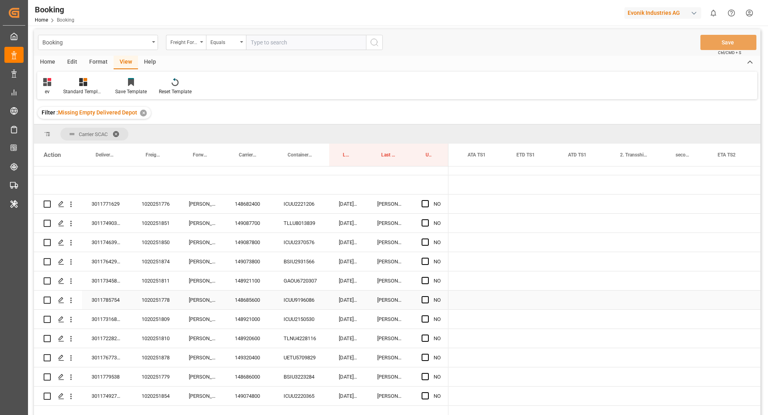
scroll to position [0, 907]
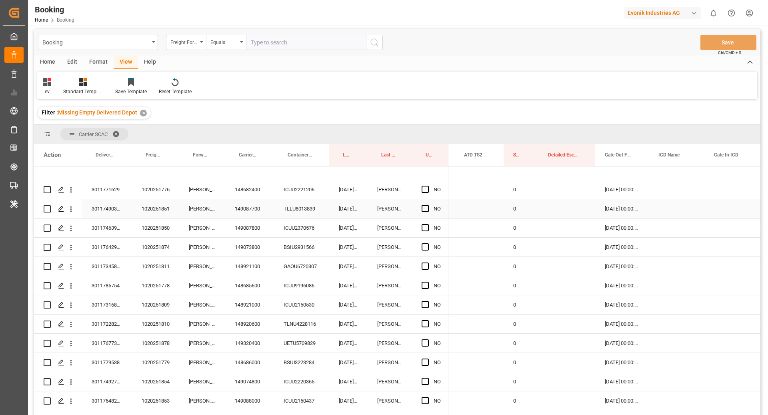
click at [301, 207] on div "TLLU8013839" at bounding box center [301, 208] width 55 height 19
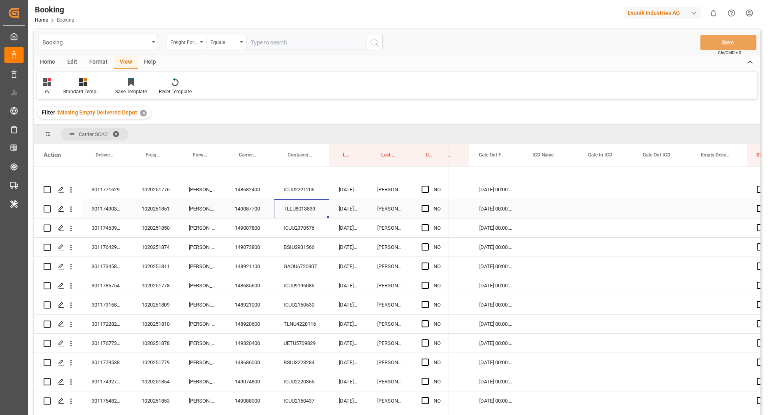
click at [708, 214] on div "Press SPACE to select this row." at bounding box center [720, 208] width 56 height 19
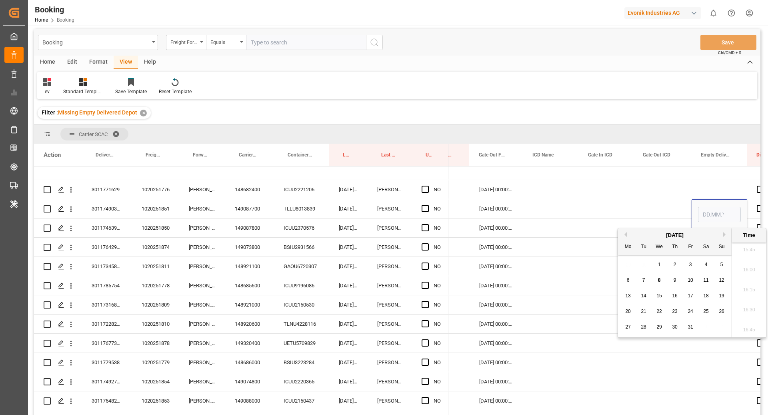
click at [645, 282] on span "7" at bounding box center [643, 280] width 3 height 6
type input "07.10.2025 00:00"
click at [309, 220] on div "ICUU2370576" at bounding box center [301, 227] width 55 height 19
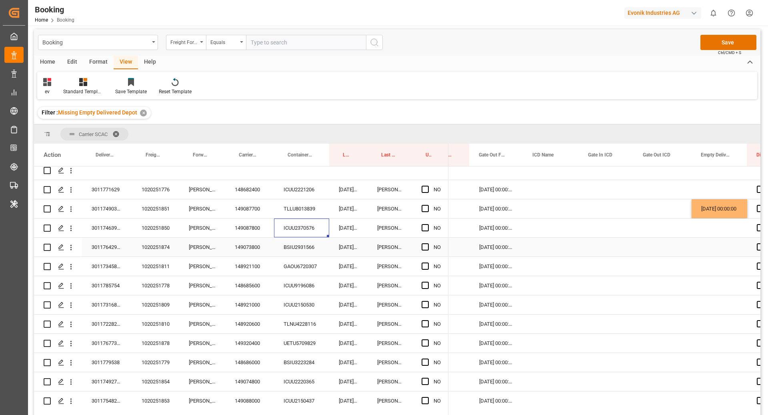
click at [295, 244] on div "BSIU2931566" at bounding box center [301, 247] width 55 height 19
click at [254, 242] on div "149073800" at bounding box center [249, 247] width 49 height 19
click at [248, 268] on div "148921100" at bounding box center [249, 266] width 49 height 19
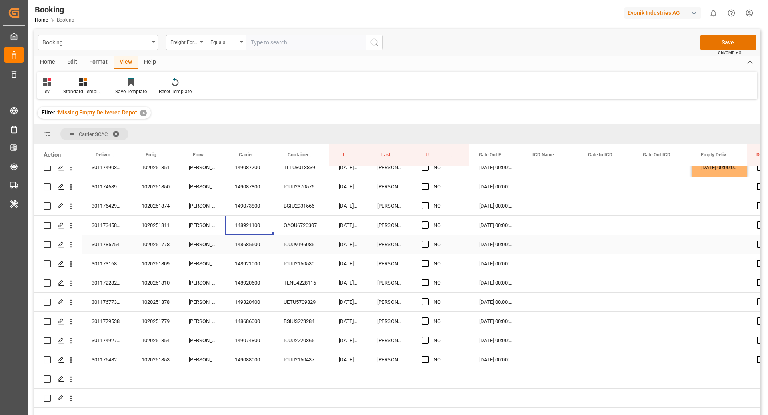
scroll to position [144, 0]
click at [251, 245] on div "148685600" at bounding box center [249, 242] width 49 height 19
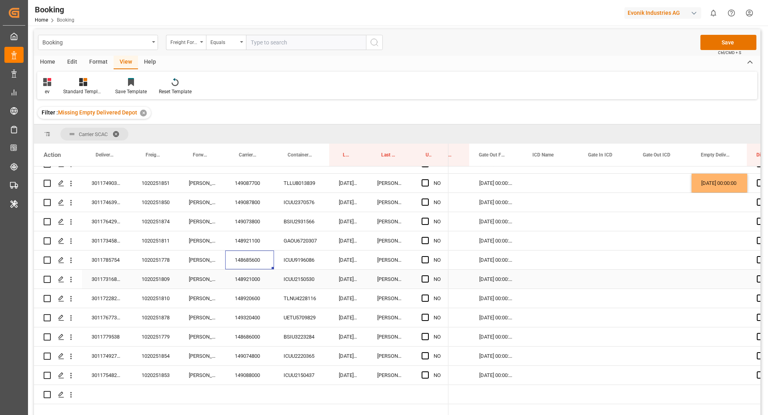
scroll to position [127, 0]
click at [719, 184] on div "07.10.2025 00:00:00" at bounding box center [720, 183] width 56 height 19
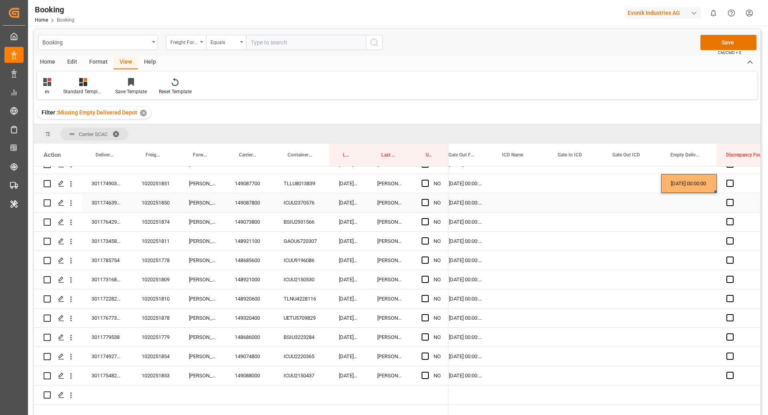
scroll to position [0, 1463]
drag, startPoint x: 714, startPoint y: 191, endPoint x: 711, endPoint y: 241, distance: 49.7
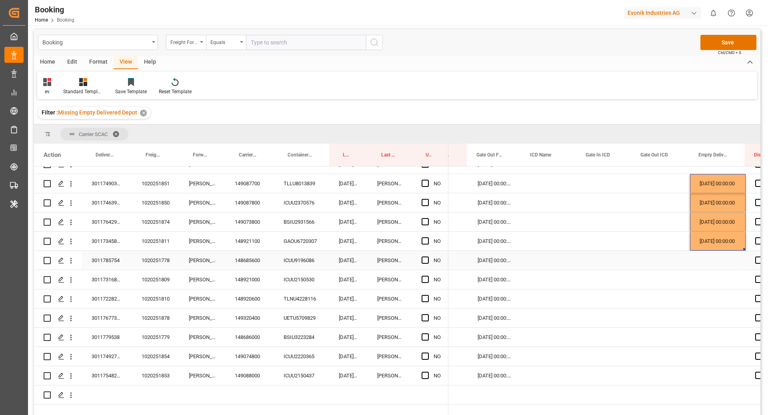
scroll to position [0, 1433]
click at [249, 264] on div "148685600" at bounding box center [249, 260] width 49 height 19
click at [424, 261] on span "Press SPACE to select this row." at bounding box center [425, 259] width 7 height 7
click at [428, 256] on input "Press SPACE to select this row." at bounding box center [428, 256] width 0 height 0
click at [250, 283] on div "148921000" at bounding box center [249, 279] width 49 height 19
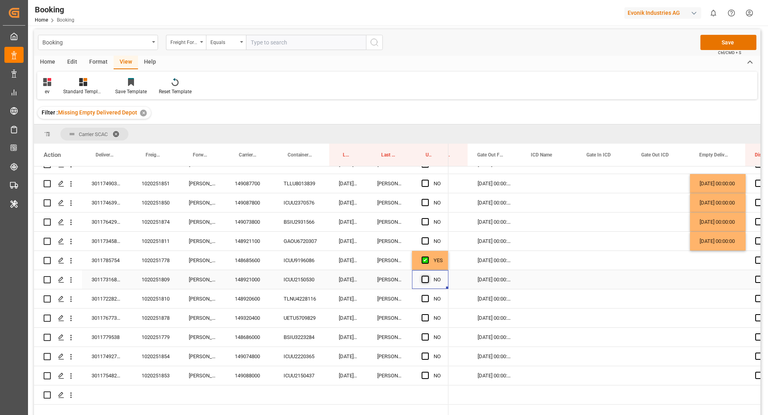
click at [427, 282] on span "Press SPACE to select this row." at bounding box center [425, 279] width 7 height 7
click at [428, 276] on input "Press SPACE to select this row." at bounding box center [428, 276] width 0 height 0
click at [263, 304] on div "148920600" at bounding box center [249, 298] width 49 height 19
click at [424, 297] on span "Press SPACE to select this row." at bounding box center [425, 298] width 7 height 7
click at [428, 295] on input "Press SPACE to select this row." at bounding box center [428, 295] width 0 height 0
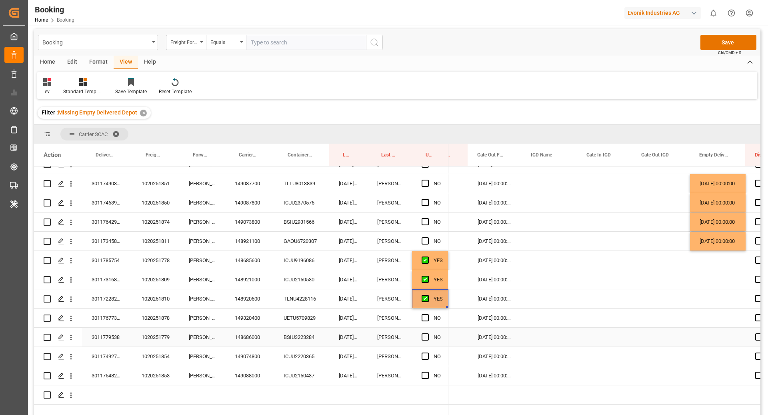
click at [244, 332] on div "148686000" at bounding box center [249, 337] width 49 height 19
click at [258, 318] on div "149320400" at bounding box center [249, 317] width 49 height 19
click at [425, 316] on span "Press SPACE to select this row." at bounding box center [425, 317] width 7 height 7
click at [428, 314] on input "Press SPACE to select this row." at bounding box center [428, 314] width 0 height 0
click at [247, 337] on div "148686000" at bounding box center [249, 337] width 49 height 19
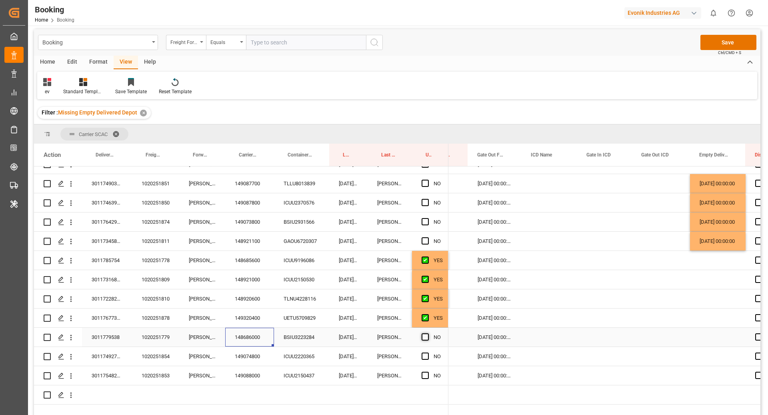
click at [424, 338] on span "Press SPACE to select this row." at bounding box center [425, 336] width 7 height 7
click at [428, 333] on input "Press SPACE to select this row." at bounding box center [428, 333] width 0 height 0
click at [263, 354] on div "149074800" at bounding box center [249, 356] width 49 height 19
click at [427, 357] on span "Press SPACE to select this row." at bounding box center [425, 355] width 7 height 7
click at [428, 352] on input "Press SPACE to select this row." at bounding box center [428, 352] width 0 height 0
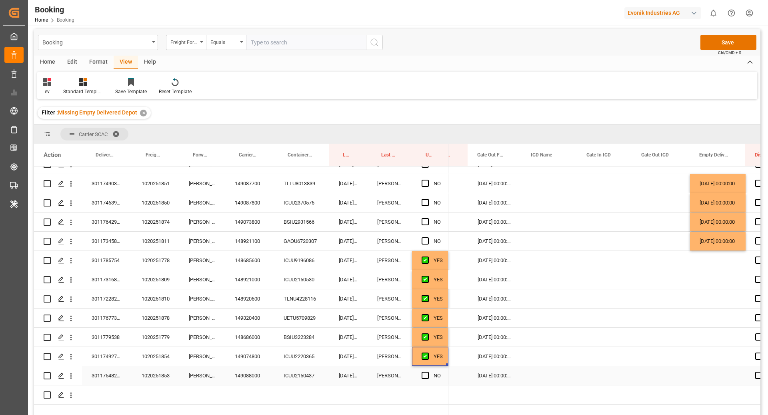
click at [260, 371] on div "149088000" at bounding box center [249, 375] width 49 height 19
click at [420, 373] on div "NO" at bounding box center [430, 375] width 36 height 19
click at [424, 374] on span "Press SPACE to select this row." at bounding box center [425, 375] width 7 height 7
click at [428, 372] on input "Press SPACE to select this row." at bounding box center [428, 372] width 0 height 0
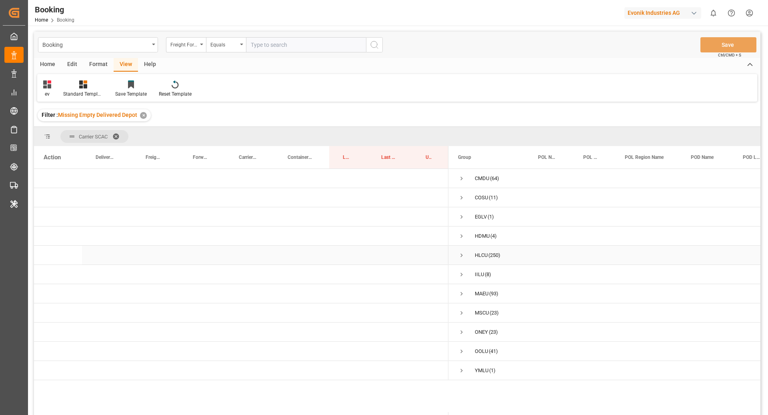
scroll to position [0, 0]
click at [461, 218] on span "Press SPACE to select this row." at bounding box center [461, 216] width 7 height 7
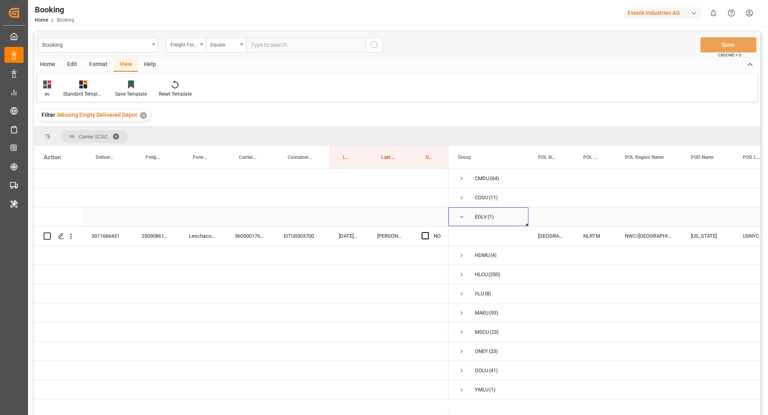
click at [458, 217] on span "Press SPACE to select this row." at bounding box center [461, 216] width 7 height 7
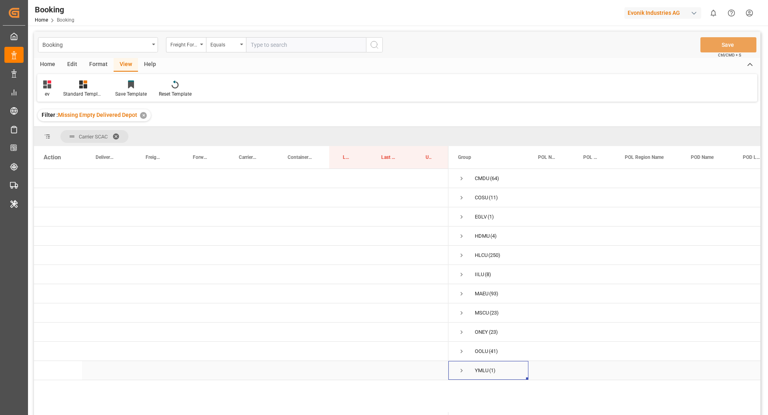
click at [460, 372] on span "Press SPACE to select this row." at bounding box center [461, 370] width 7 height 7
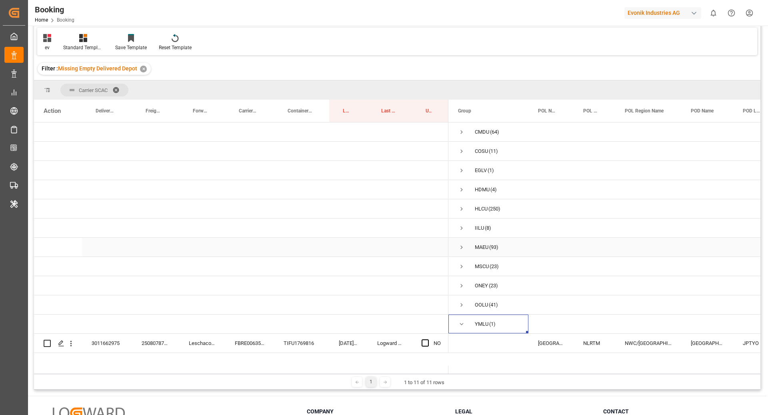
scroll to position [68, 0]
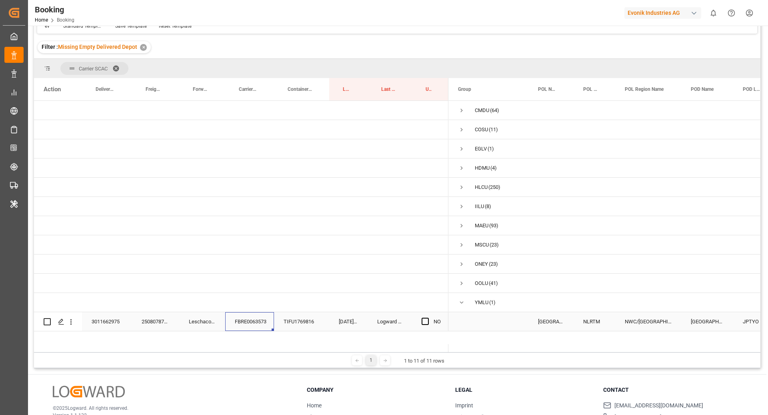
click at [264, 324] on div "FBRE0063573" at bounding box center [249, 321] width 49 height 19
click at [306, 322] on div "TIFU1769816" at bounding box center [301, 321] width 55 height 19
click at [426, 321] on span "Press SPACE to select this row." at bounding box center [425, 321] width 7 height 7
click at [428, 318] on input "Press SPACE to select this row." at bounding box center [428, 318] width 0 height 0
